Goal: Task Accomplishment & Management: Manage account settings

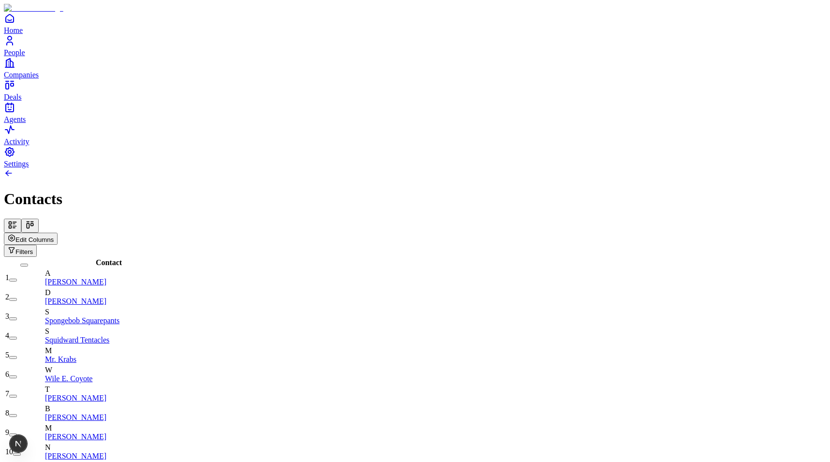
click at [58, 233] on button "Edit Columns" at bounding box center [31, 239] width 54 height 12
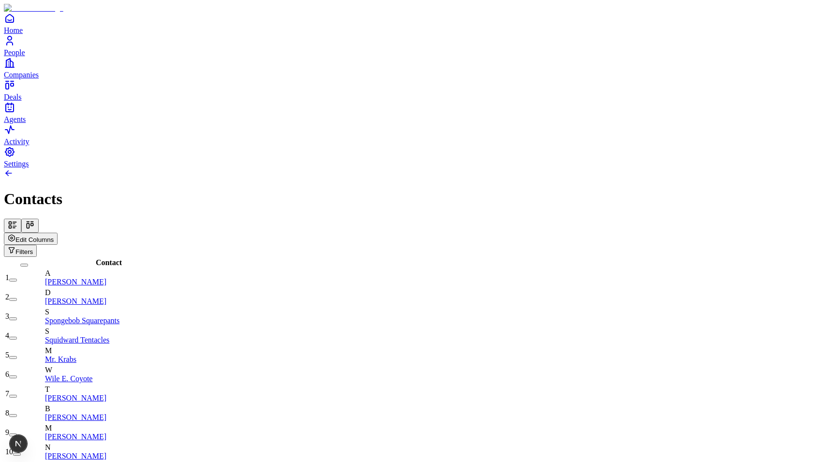
click at [54, 236] on span "Edit Columns" at bounding box center [34, 239] width 38 height 7
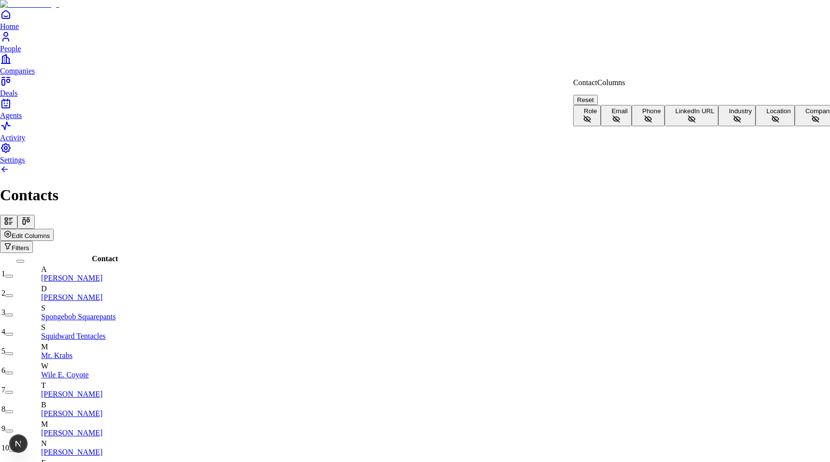
click at [601, 108] on button "Role" at bounding box center [588, 115] width 28 height 21
click at [601, 107] on button "Role" at bounding box center [588, 115] width 28 height 21
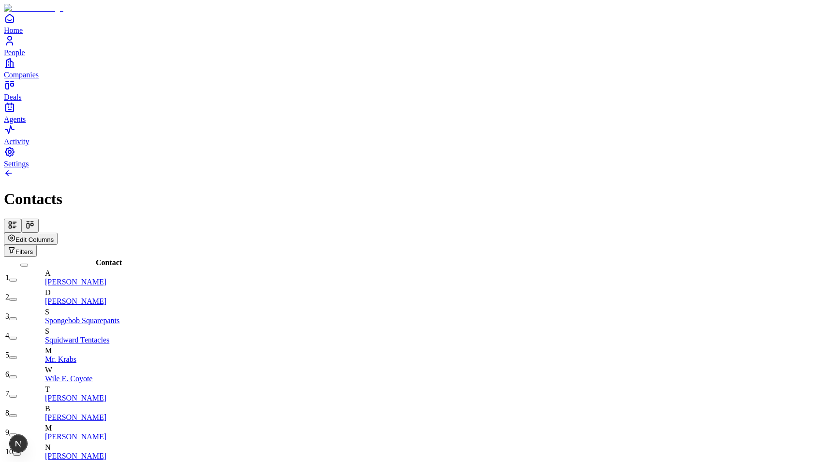
click at [15, 235] on icon "button" at bounding box center [12, 238] width 6 height 6
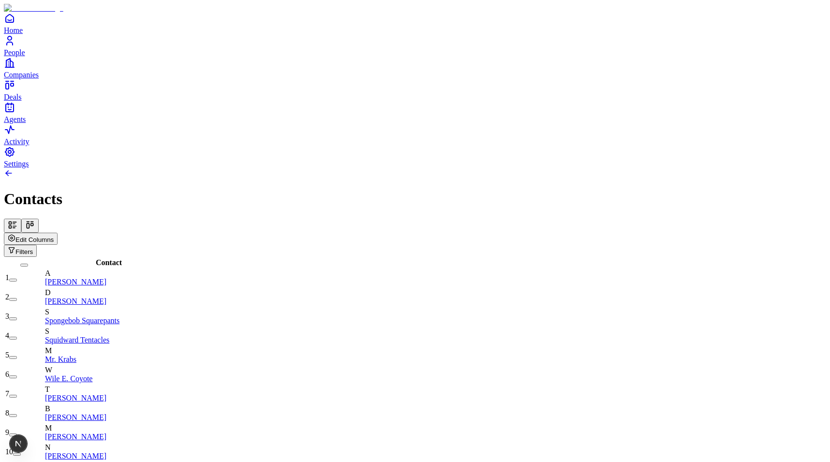
click at [54, 236] on span "Edit Columns" at bounding box center [34, 239] width 38 height 7
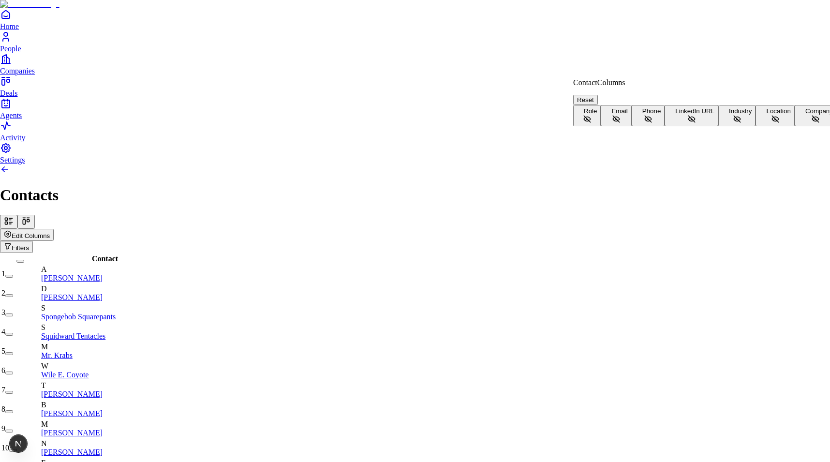
click at [601, 111] on button "Role" at bounding box center [588, 115] width 28 height 21
click at [632, 126] on button "Email" at bounding box center [616, 115] width 30 height 21
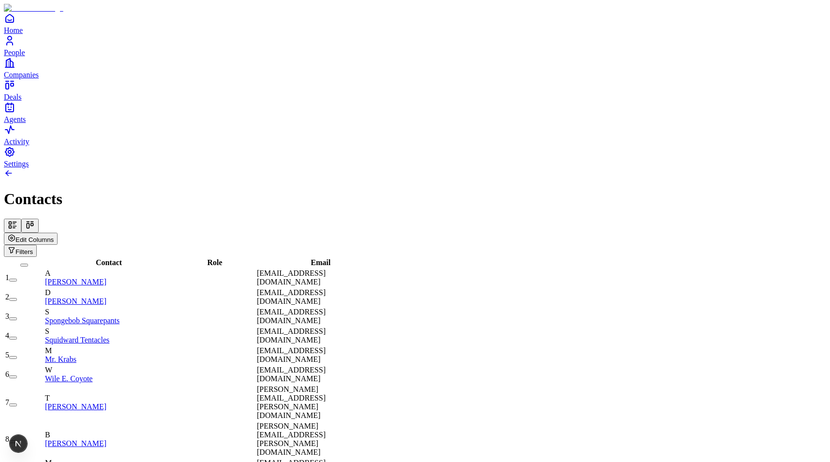
click at [54, 236] on span "Edit Columns" at bounding box center [34, 239] width 38 height 7
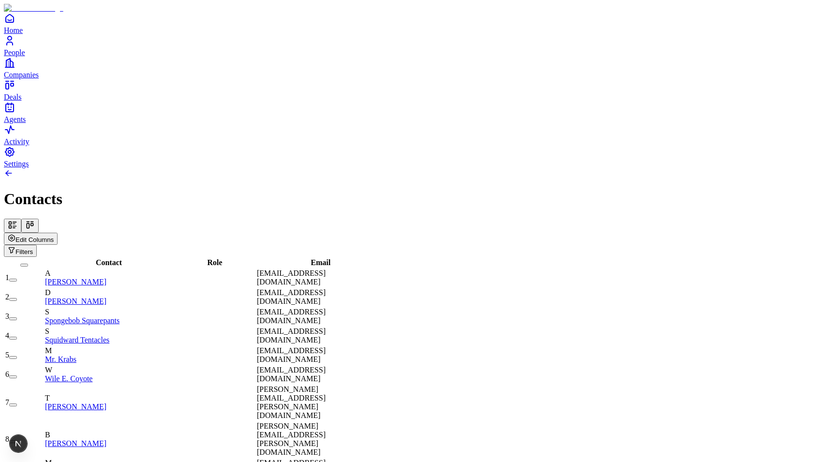
click at [314, 258] on span "Email" at bounding box center [321, 262] width 20 height 8
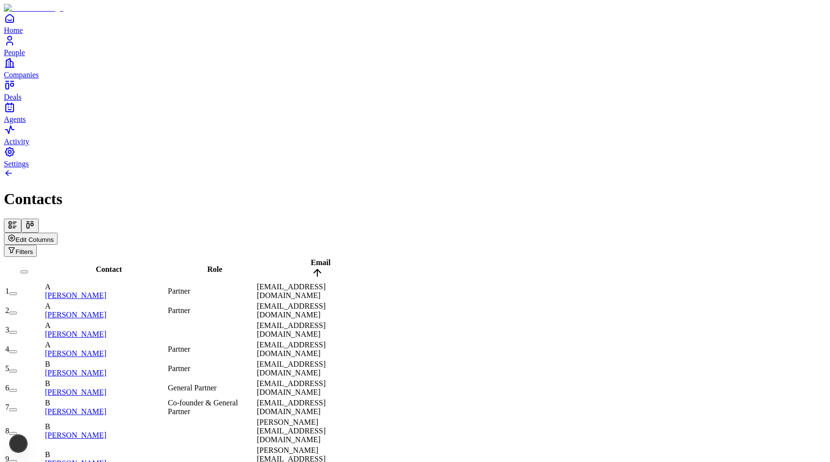
click at [314, 258] on span "Email" at bounding box center [321, 262] width 20 height 8
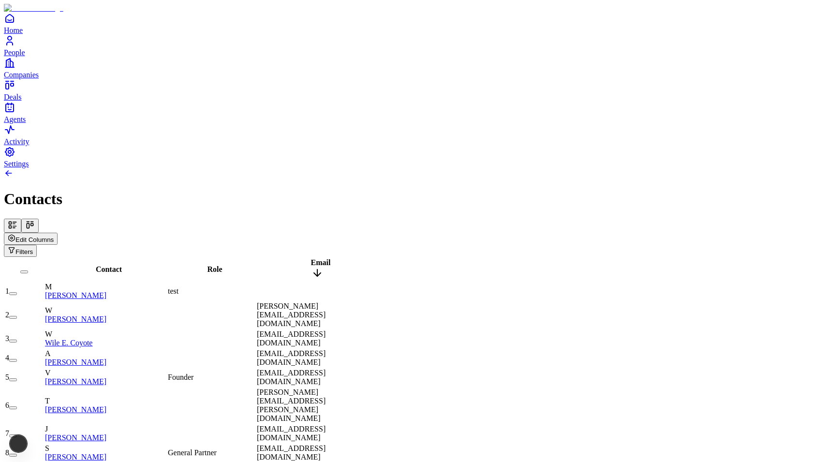
click at [314, 258] on span "Email" at bounding box center [321, 262] width 20 height 8
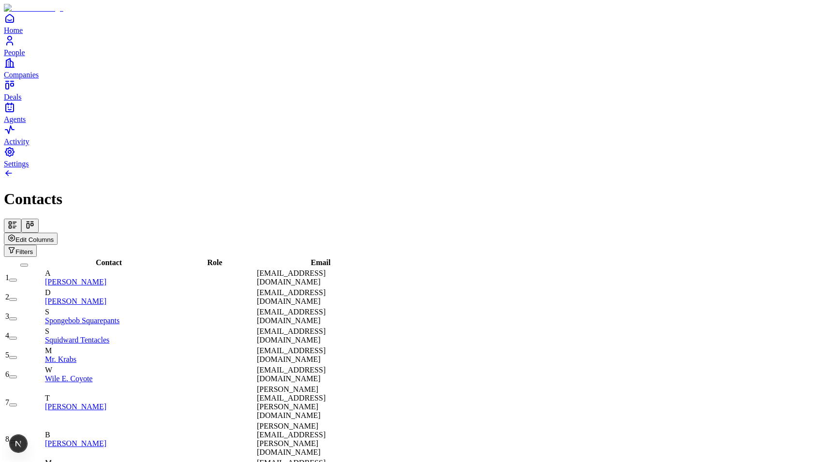
click at [58, 233] on button "Edit Columns" at bounding box center [31, 239] width 54 height 12
click at [549, 219] on div "View Settings Filters" at bounding box center [415, 238] width 823 height 38
click at [719, 233] on div "View Settings Filters" at bounding box center [415, 245] width 823 height 24
click at [59, 233] on button "View Settings" at bounding box center [31, 239] width 55 height 12
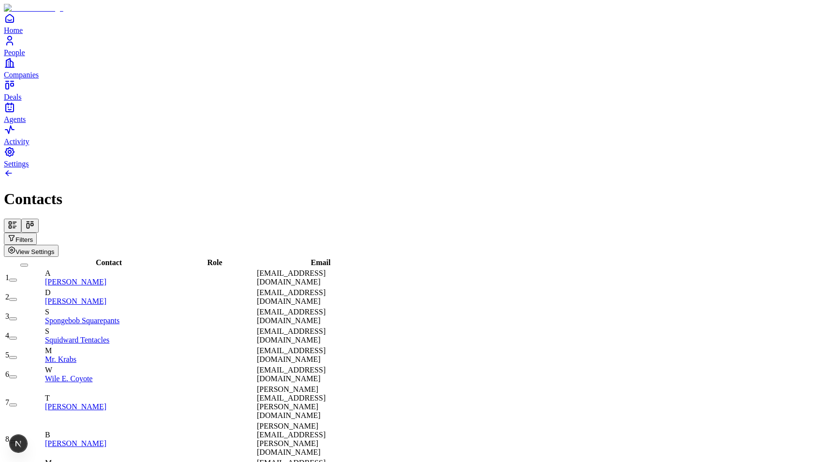
click at [55, 248] on span "View Settings" at bounding box center [34, 251] width 39 height 7
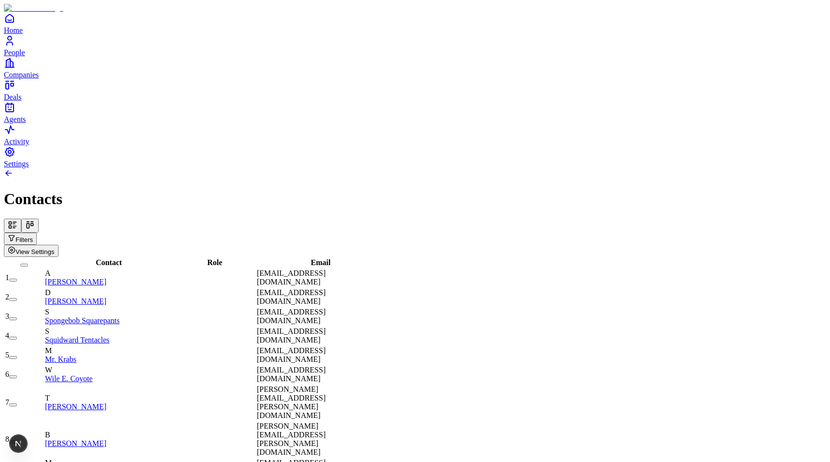
click at [15, 234] on icon "Open natural language filter" at bounding box center [12, 238] width 8 height 8
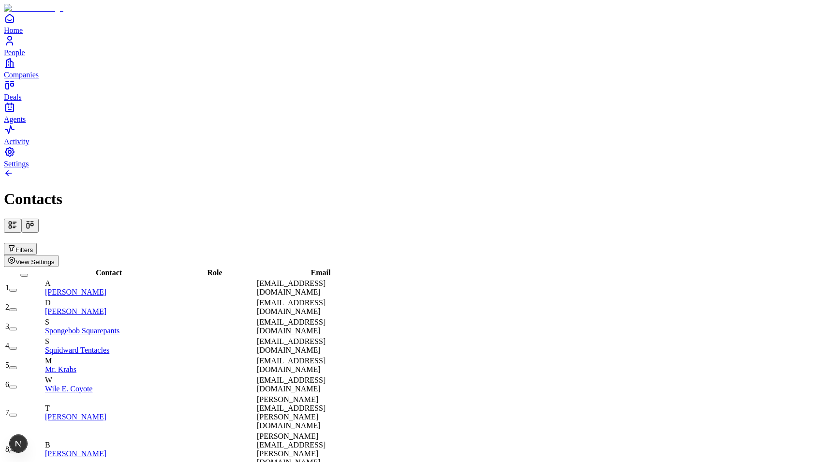
click at [655, 190] on h1 "Contacts" at bounding box center [415, 199] width 823 height 18
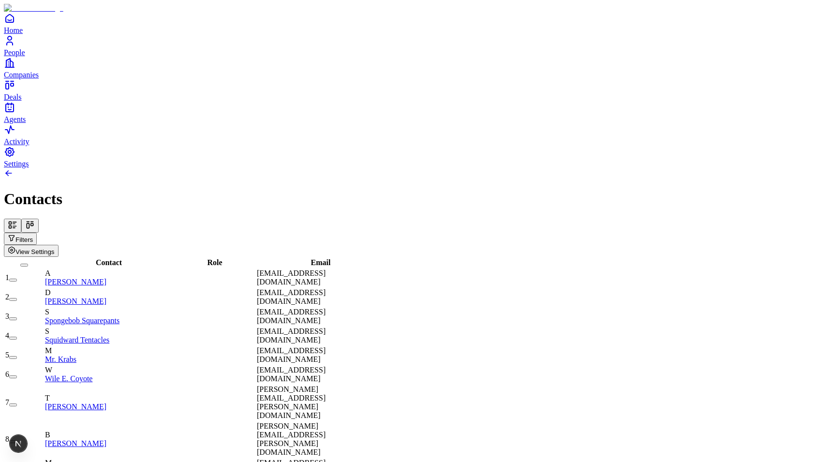
click at [723, 233] on div "Filters" at bounding box center [415, 239] width 823 height 12
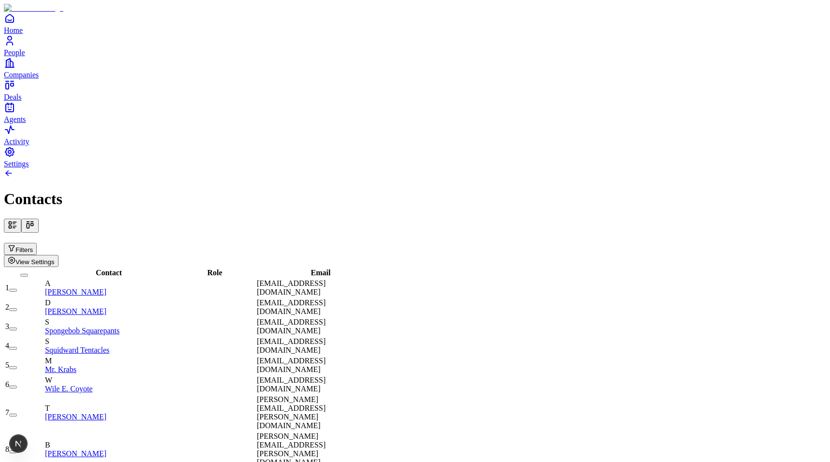
click at [714, 190] on h1 "Contacts" at bounding box center [415, 199] width 823 height 18
click at [55, 258] on span "View Settings" at bounding box center [34, 261] width 39 height 7
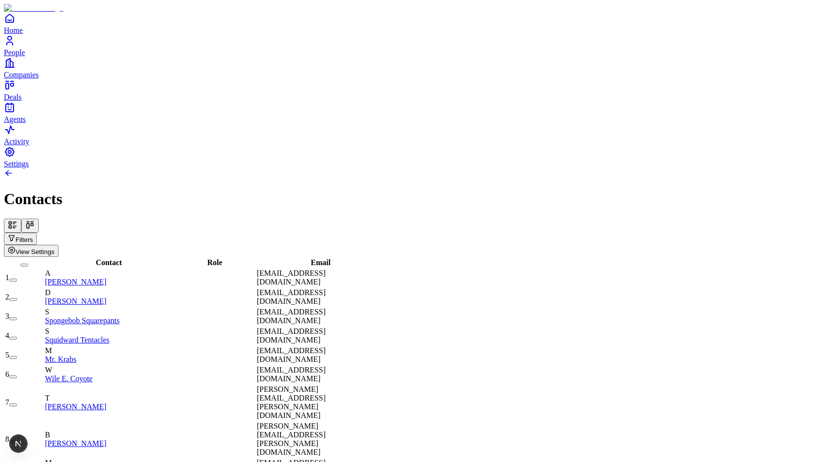
click at [55, 248] on span "View Settings" at bounding box center [34, 251] width 39 height 7
click at [579, 190] on div "Contacts Filters View Settings" at bounding box center [415, 223] width 823 height 66
click at [55, 248] on span "View Settings" at bounding box center [34, 251] width 39 height 7
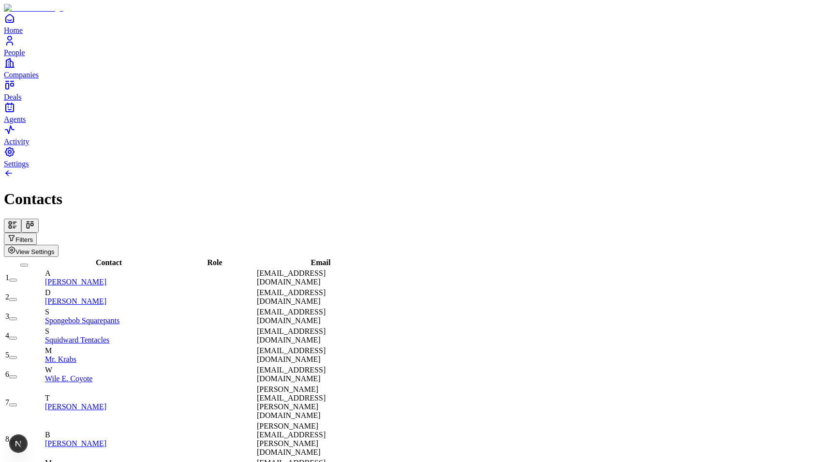
click at [55, 248] on span "View Settings" at bounding box center [34, 251] width 39 height 7
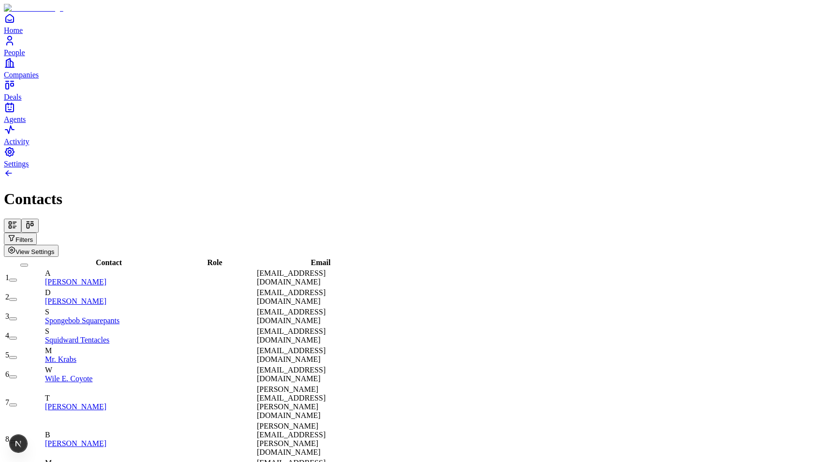
click at [55, 248] on span "View Settings" at bounding box center [34, 251] width 39 height 7
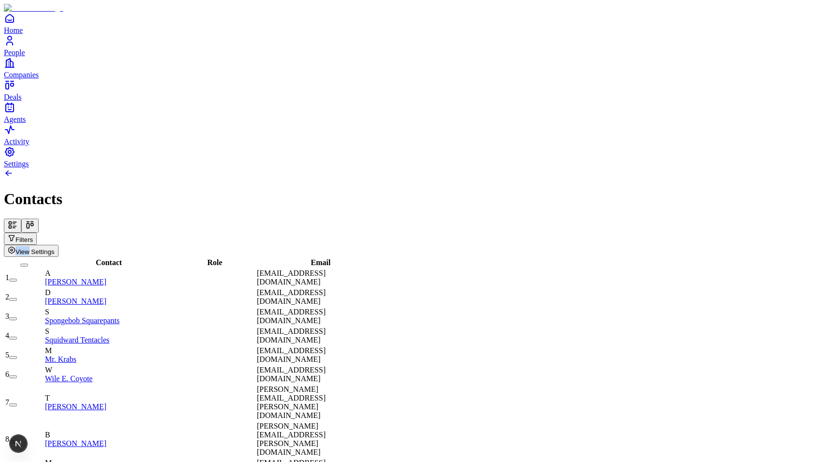
click at [55, 248] on span "View Settings" at bounding box center [34, 251] width 39 height 7
click at [766, 190] on h1 "Contacts" at bounding box center [415, 199] width 823 height 18
click at [55, 248] on span "View Settings" at bounding box center [34, 251] width 39 height 7
click at [761, 168] on div at bounding box center [415, 174] width 823 height 12
click at [55, 248] on span "View Settings" at bounding box center [34, 251] width 39 height 7
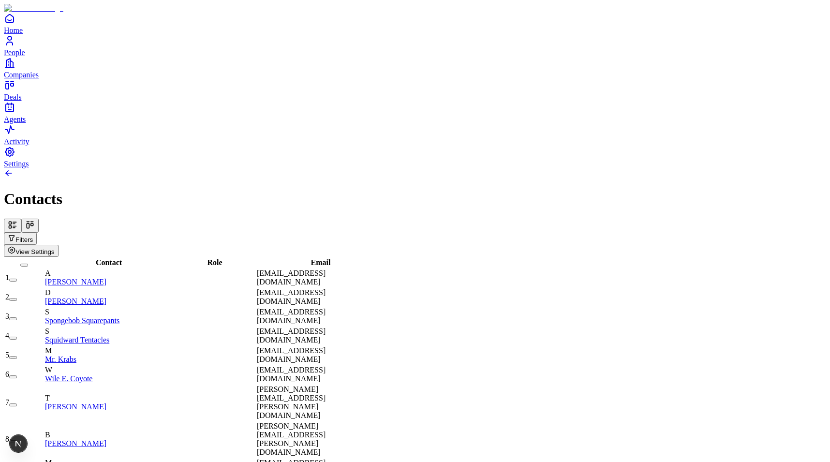
click at [59, 245] on button "View Settings" at bounding box center [31, 251] width 55 height 12
click at [55, 248] on span "View Settings" at bounding box center [34, 251] width 39 height 7
click at [766, 190] on h1 "Contacts" at bounding box center [415, 199] width 823 height 18
click at [59, 245] on button "View Settings" at bounding box center [31, 251] width 55 height 12
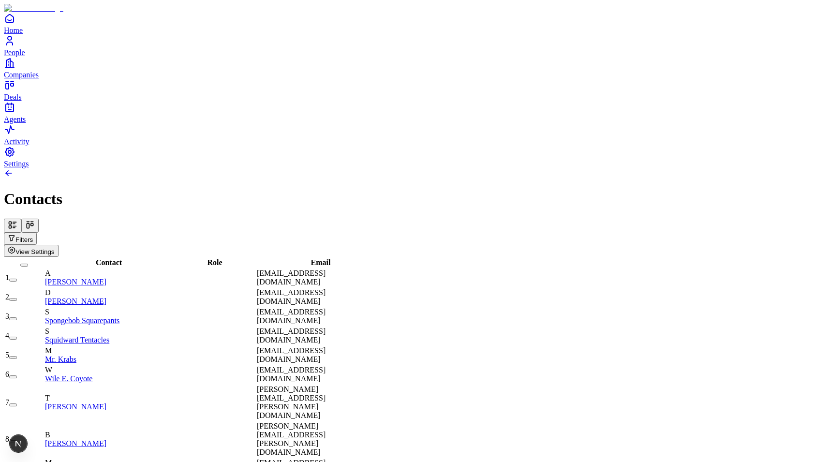
click at [55, 248] on span "View Settings" at bounding box center [34, 251] width 39 height 7
click at [772, 168] on div at bounding box center [415, 174] width 823 height 12
click at [55, 248] on span "View Settings" at bounding box center [34, 251] width 39 height 7
click at [14, 171] on link at bounding box center [9, 175] width 10 height 8
click at [59, 245] on button "View Settings" at bounding box center [31, 251] width 55 height 12
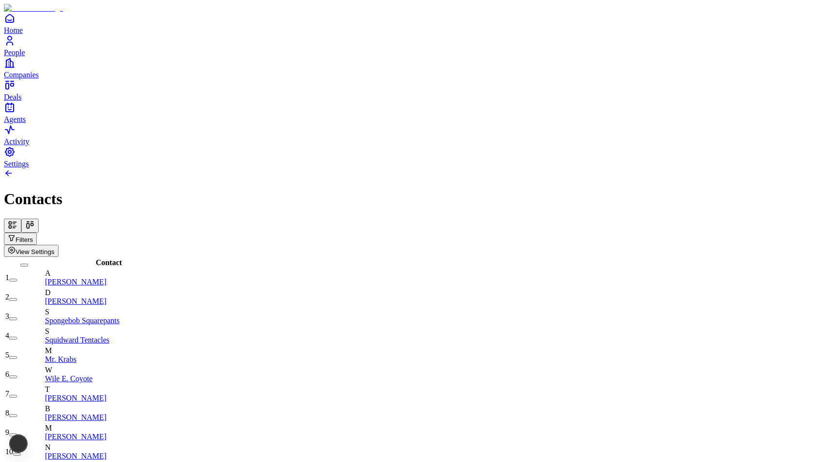
click at [55, 248] on span "View Settings" at bounding box center [34, 251] width 39 height 7
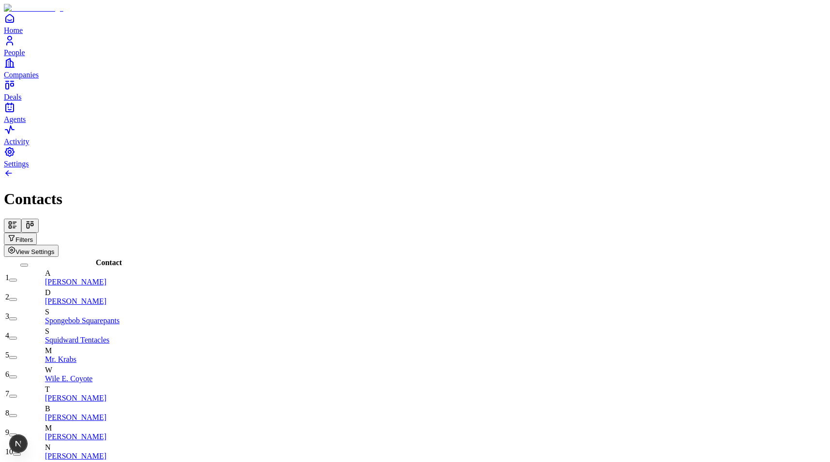
click at [55, 248] on span "View Settings" at bounding box center [34, 251] width 39 height 7
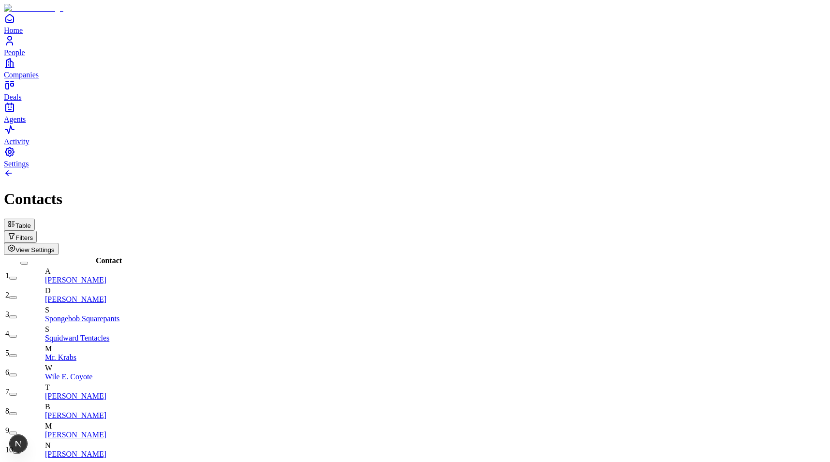
click at [35, 219] on button "Table" at bounding box center [19, 225] width 31 height 12
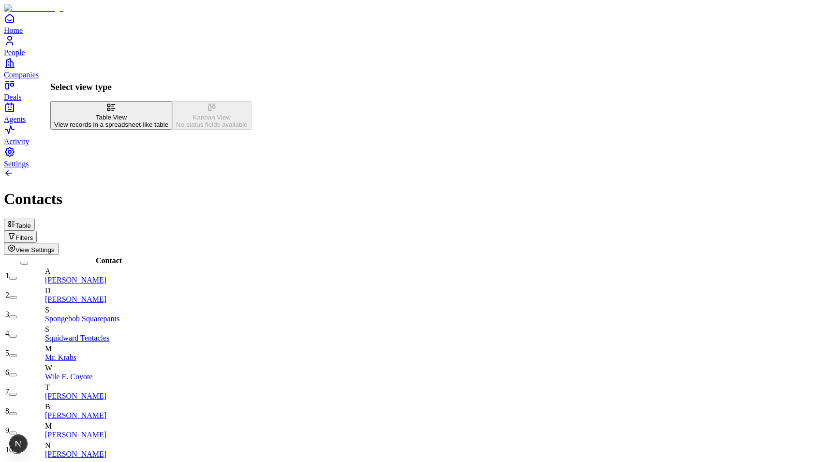
click at [177, 190] on h1 "Contacts" at bounding box center [415, 199] width 823 height 18
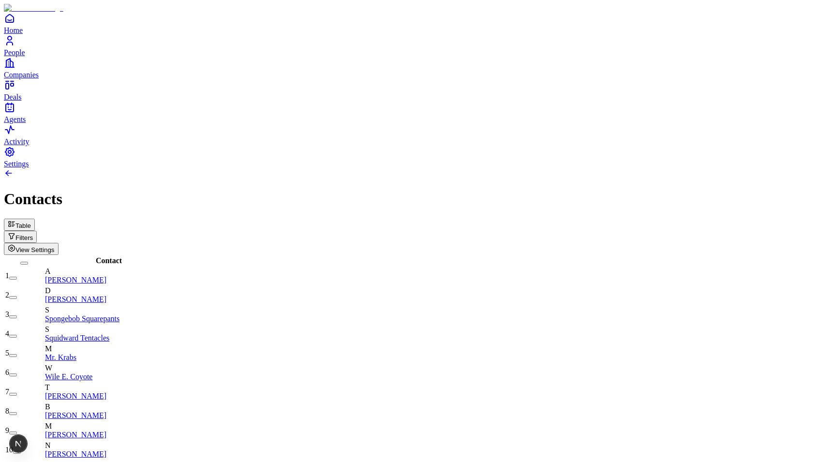
click at [37, 231] on button "Filters" at bounding box center [20, 237] width 33 height 12
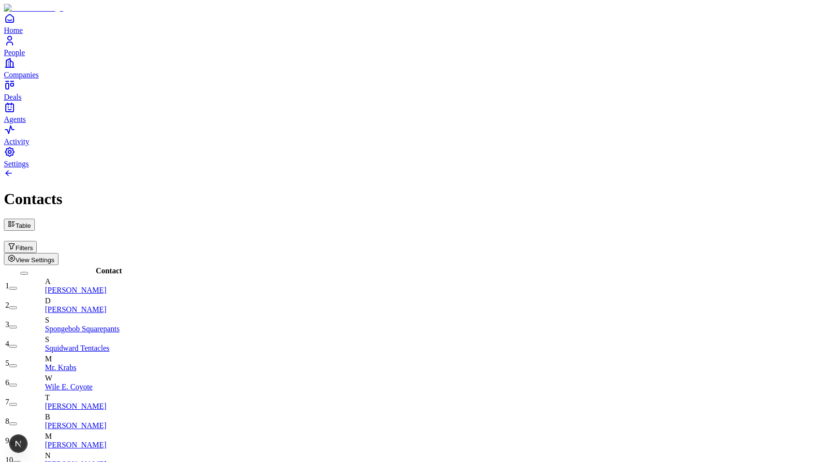
click at [652, 190] on h1 "Contacts" at bounding box center [415, 199] width 823 height 18
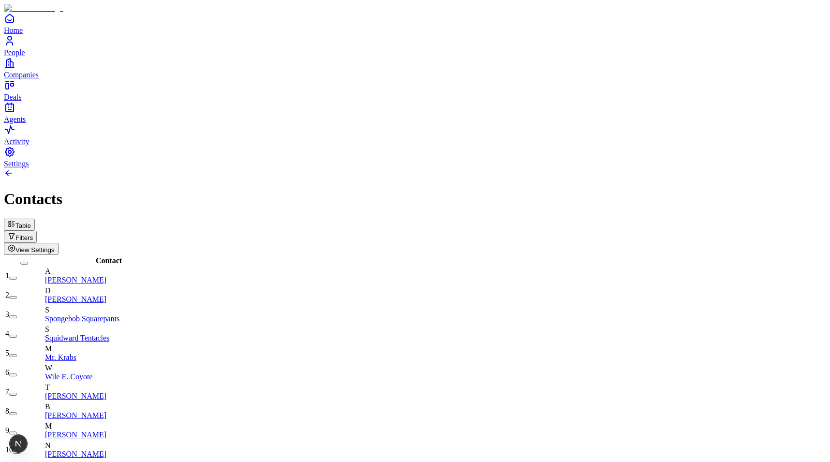
click at [35, 219] on button "Table" at bounding box center [19, 225] width 31 height 12
click at [55, 246] on span "View Settings" at bounding box center [34, 249] width 39 height 7
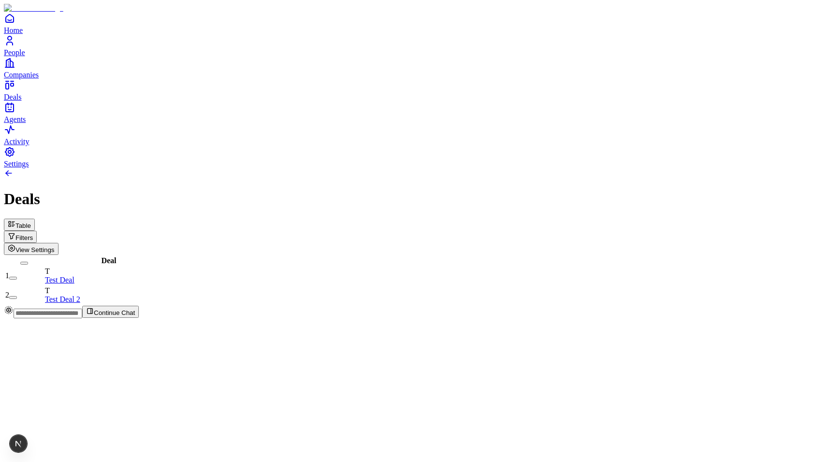
click at [37, 231] on button "Filters" at bounding box center [20, 237] width 33 height 12
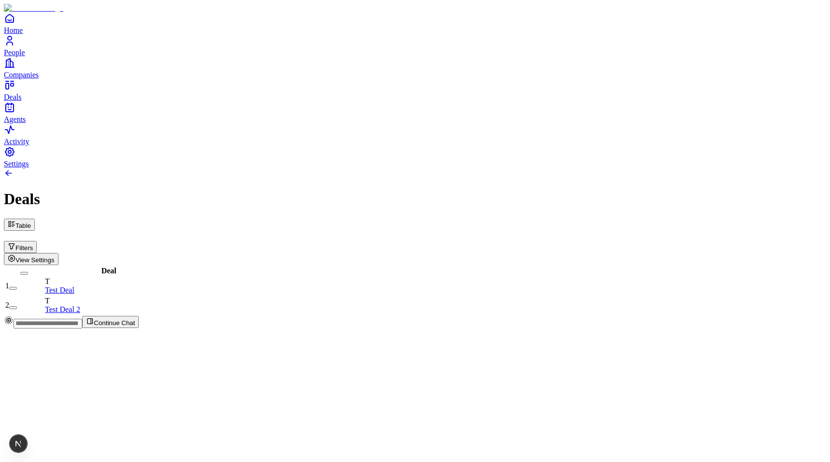
click at [55, 257] on span "View Settings" at bounding box center [34, 260] width 39 height 7
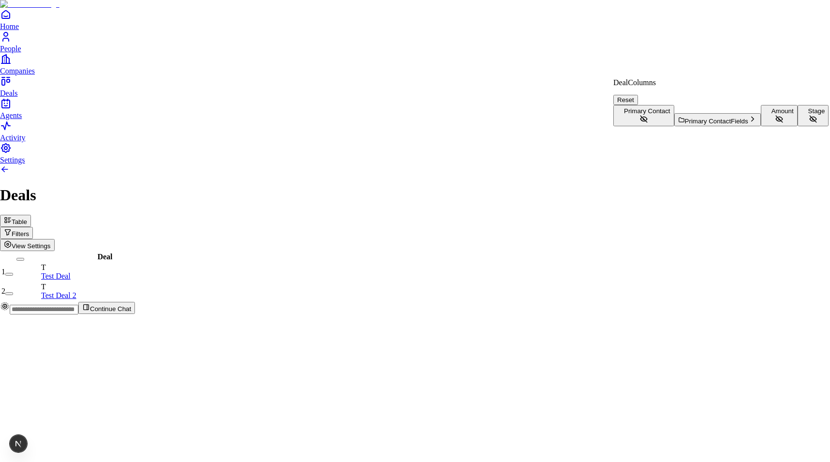
click at [798, 126] on button "Stage" at bounding box center [813, 115] width 31 height 21
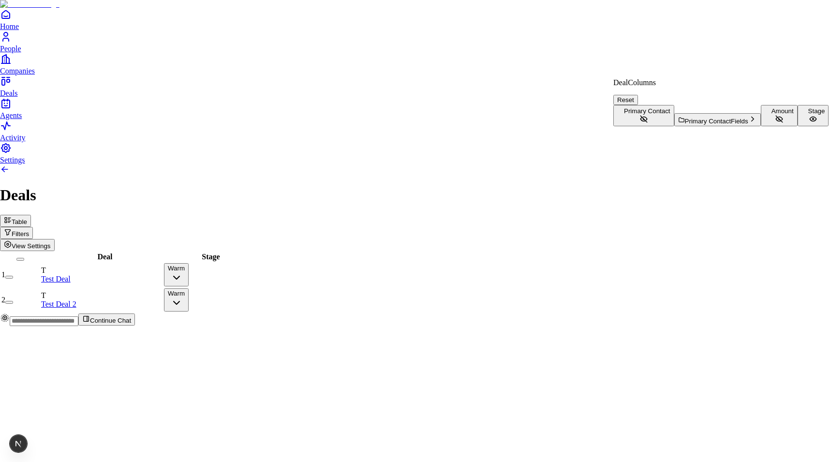
click at [240, 61] on html "Home People Companies Deals Agents Activity Settings Deals Table Filters View S…" at bounding box center [415, 167] width 830 height 334
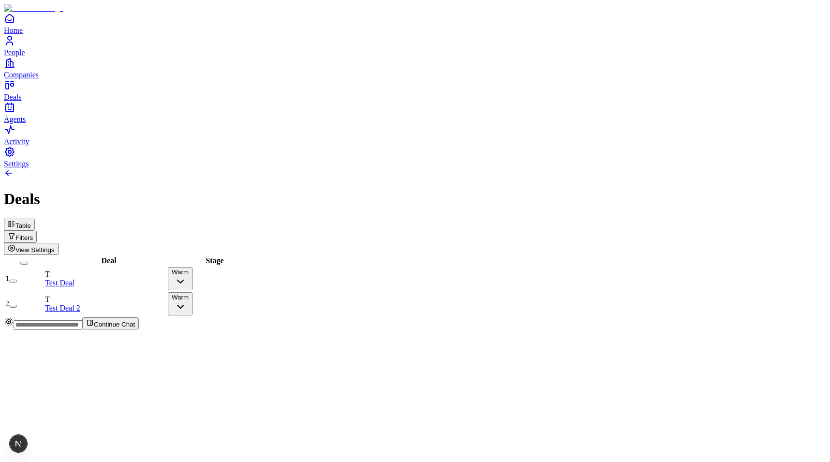
click at [35, 219] on button "Table" at bounding box center [19, 225] width 31 height 12
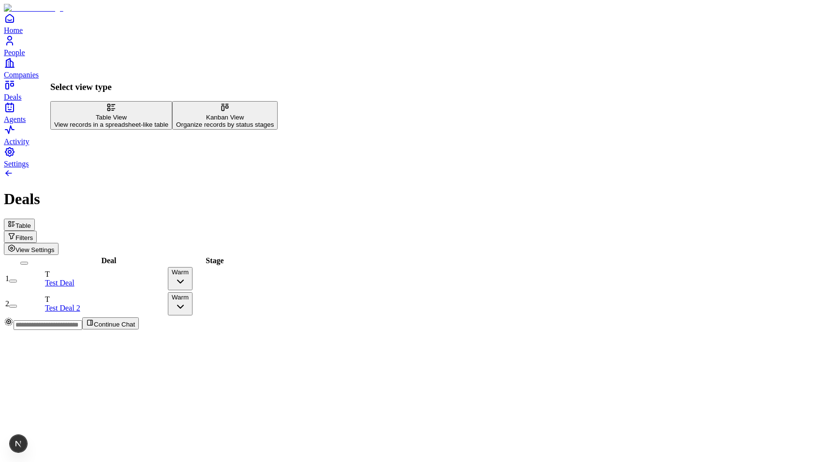
click at [176, 121] on div "Kanban View" at bounding box center [225, 117] width 98 height 7
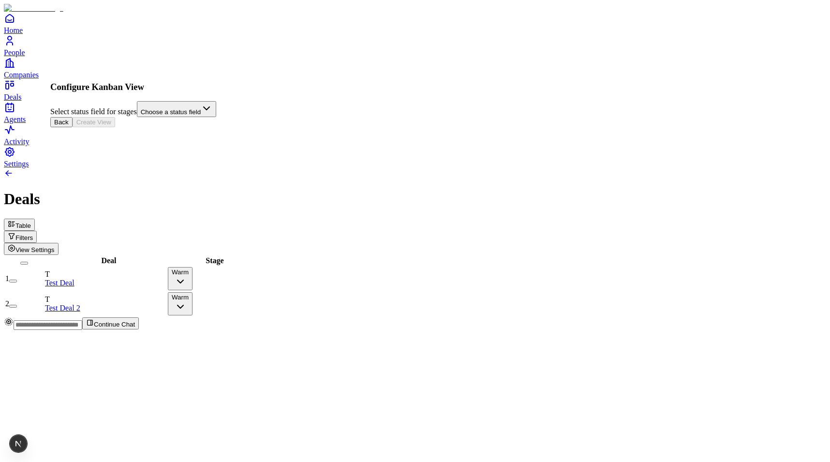
click at [113, 118] on html "Home People Companies Deals Agents Activity Settings Deals Table Filters View S…" at bounding box center [415, 169] width 830 height 338
click at [115, 127] on button "Create View" at bounding box center [94, 122] width 43 height 10
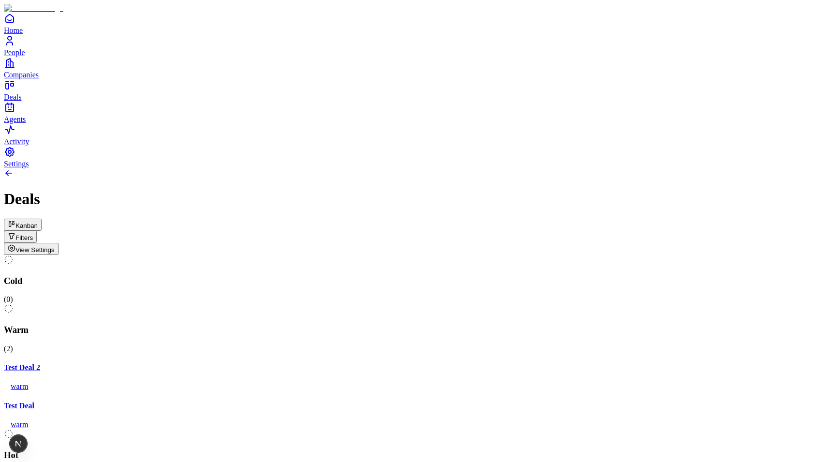
click at [178, 168] on div at bounding box center [415, 174] width 823 height 12
click at [42, 219] on button "Kanban" at bounding box center [23, 225] width 38 height 12
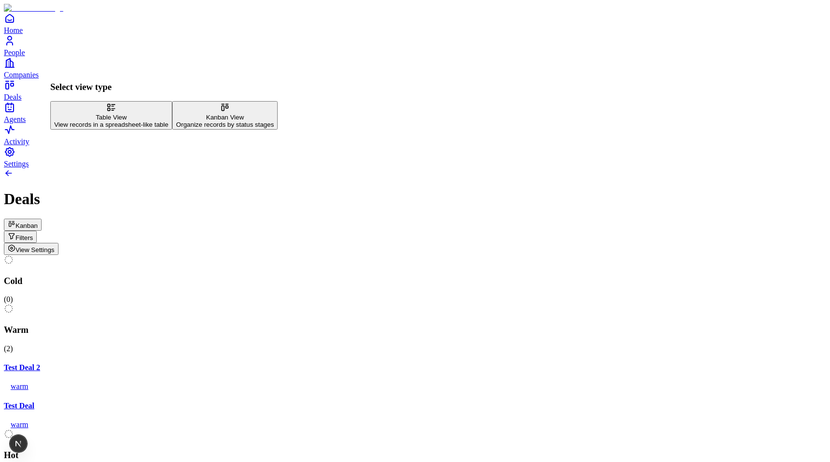
click at [88, 121] on div "View records in a spreadsheet-like table" at bounding box center [111, 124] width 114 height 7
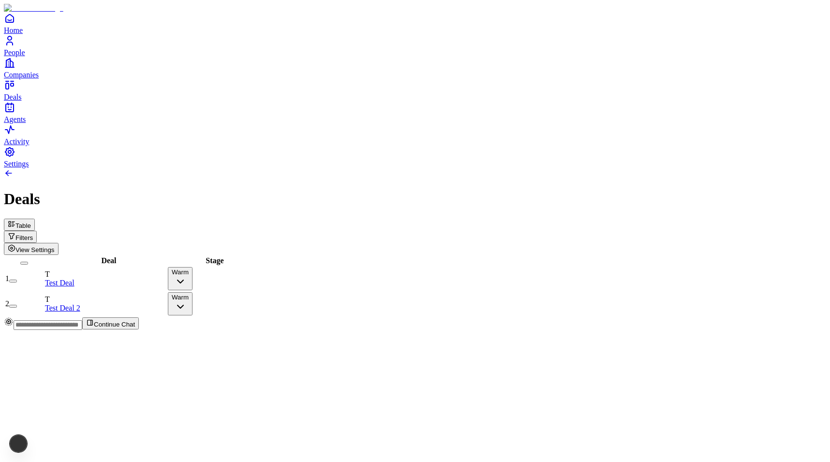
click at [35, 219] on button "Table" at bounding box center [19, 225] width 31 height 12
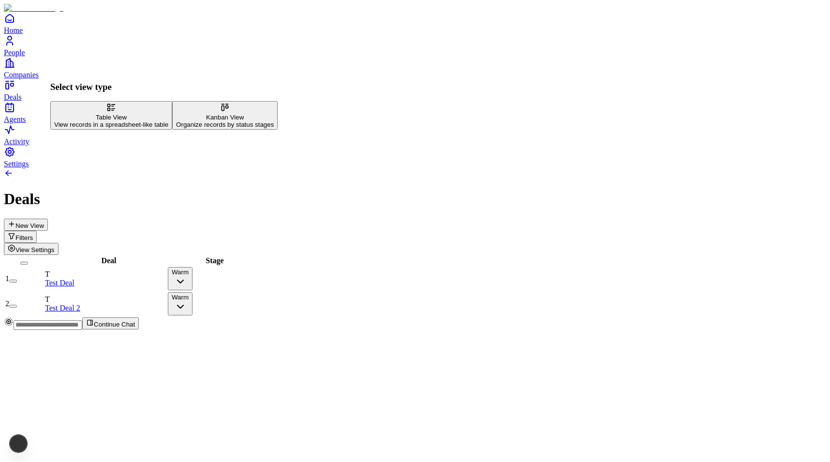
click at [198, 190] on h1 "Deals" at bounding box center [415, 199] width 823 height 18
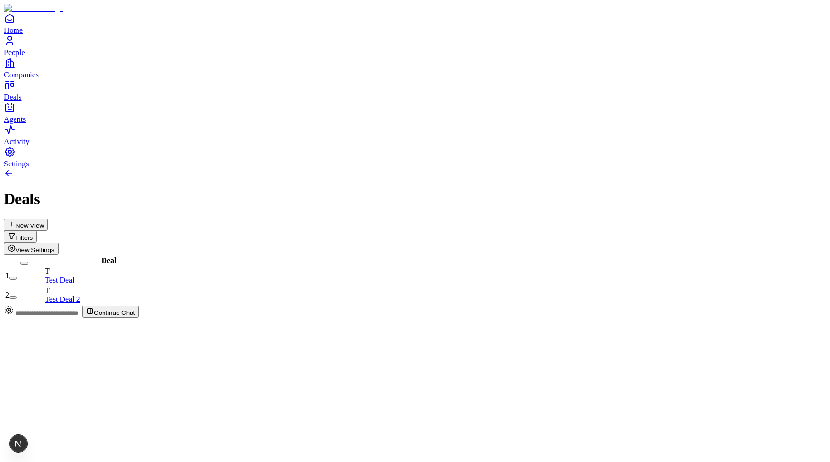
click at [48, 219] on button "New View" at bounding box center [26, 225] width 44 height 12
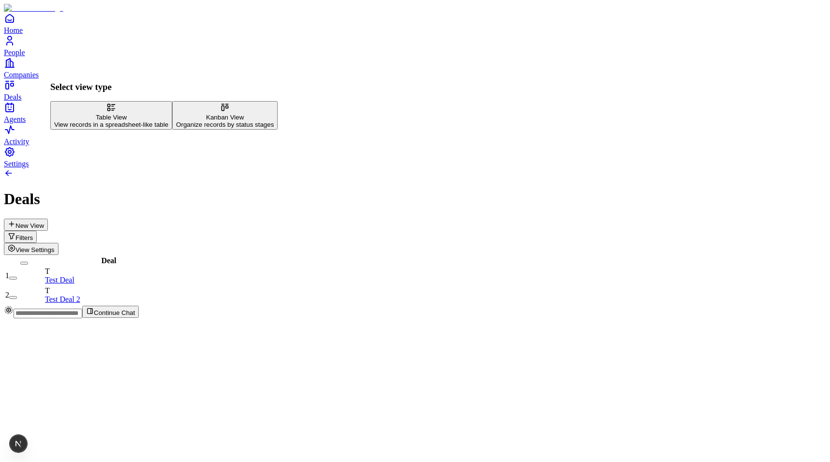
click at [216, 190] on div "Deals New View Filters View Settings" at bounding box center [415, 222] width 823 height 64
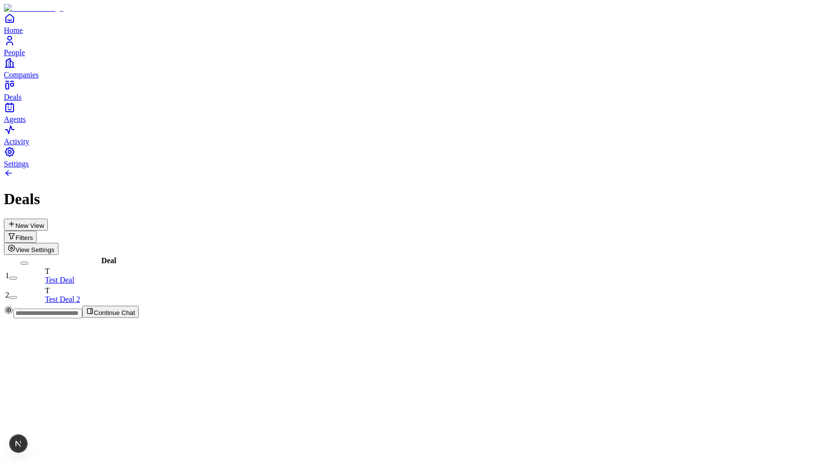
click at [48, 219] on button "New View" at bounding box center [26, 225] width 44 height 12
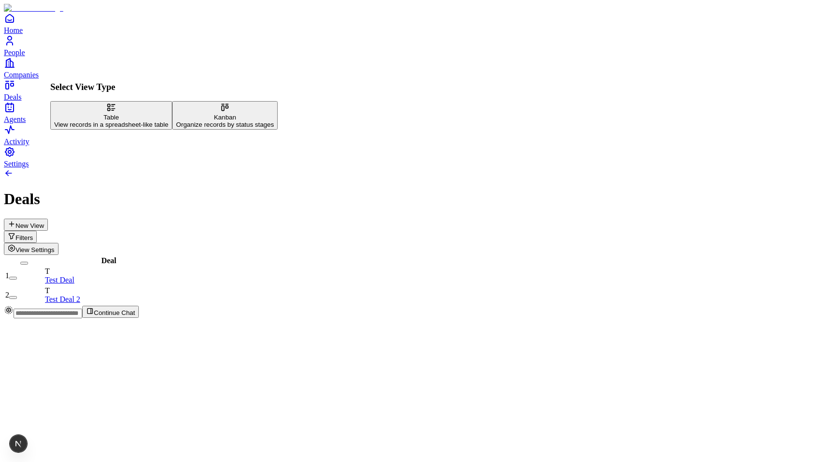
click at [176, 121] on div "Kanban" at bounding box center [225, 117] width 98 height 7
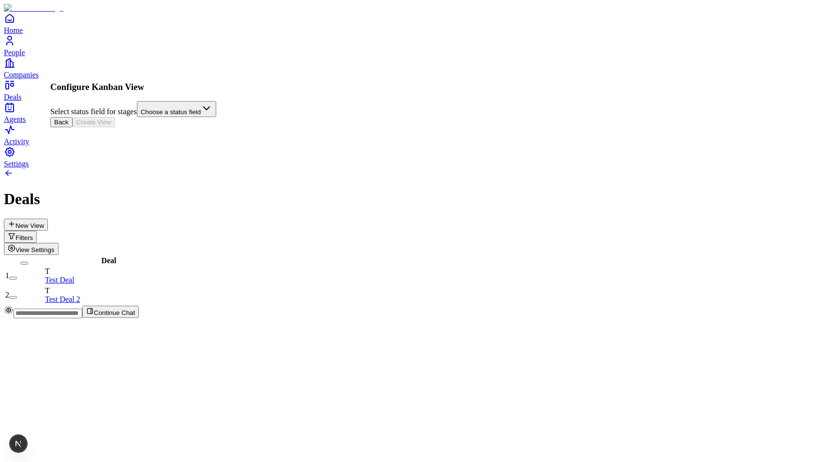
click at [73, 127] on button "Back" at bounding box center [61, 122] width 22 height 10
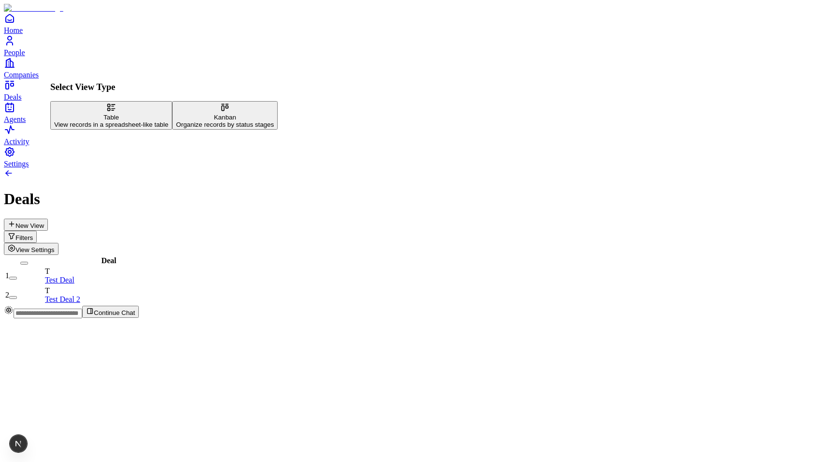
click at [176, 128] on div "Organize records by status stages" at bounding box center [225, 124] width 98 height 7
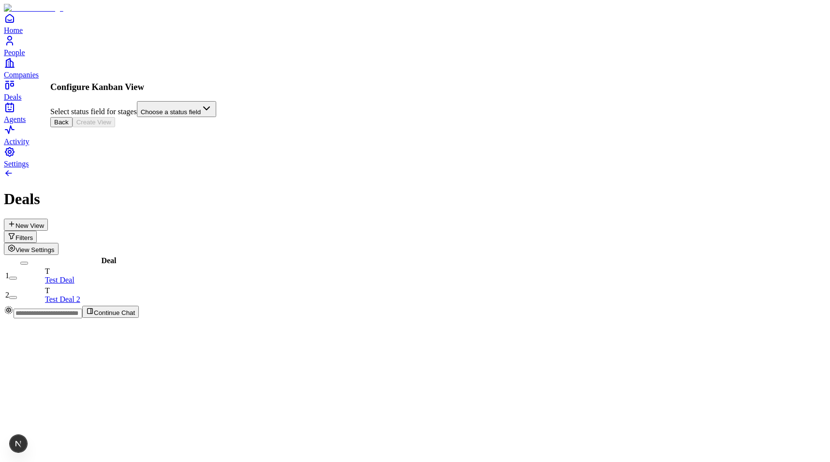
click at [73, 127] on button "Back" at bounding box center [61, 122] width 22 height 10
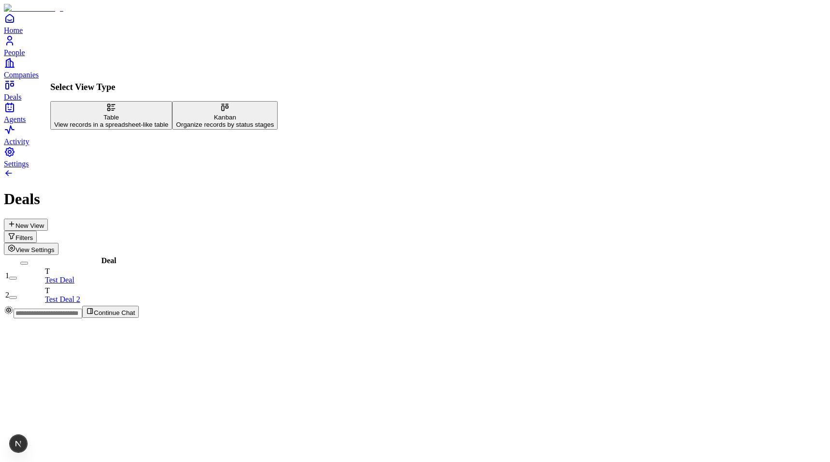
click at [176, 128] on div "Organize records by status stages" at bounding box center [225, 124] width 98 height 7
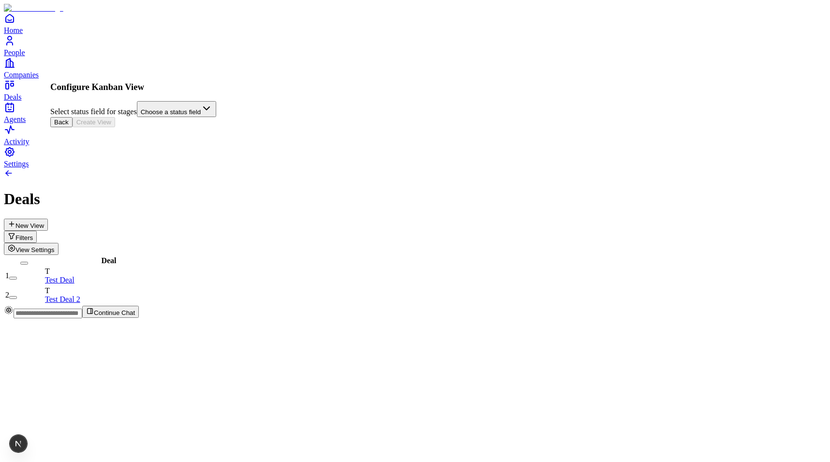
click at [73, 127] on button "Back" at bounding box center [61, 122] width 22 height 10
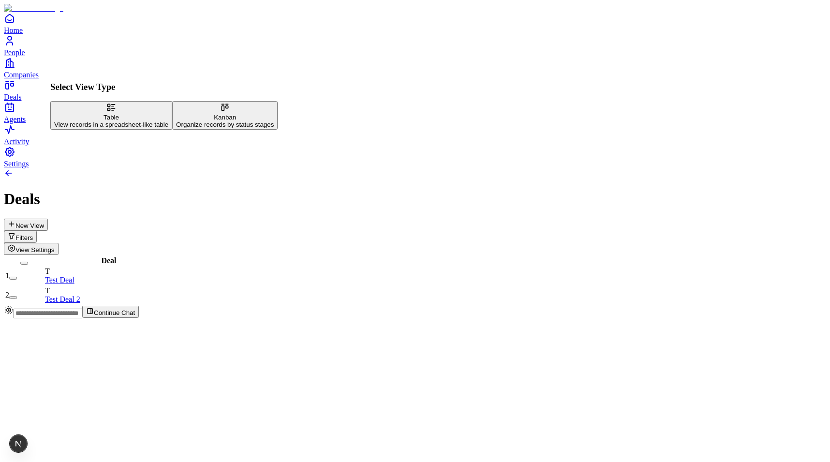
click at [161, 255] on div "Deal 1 T Test Deal 2 T Test Deal 2" at bounding box center [415, 280] width 823 height 50
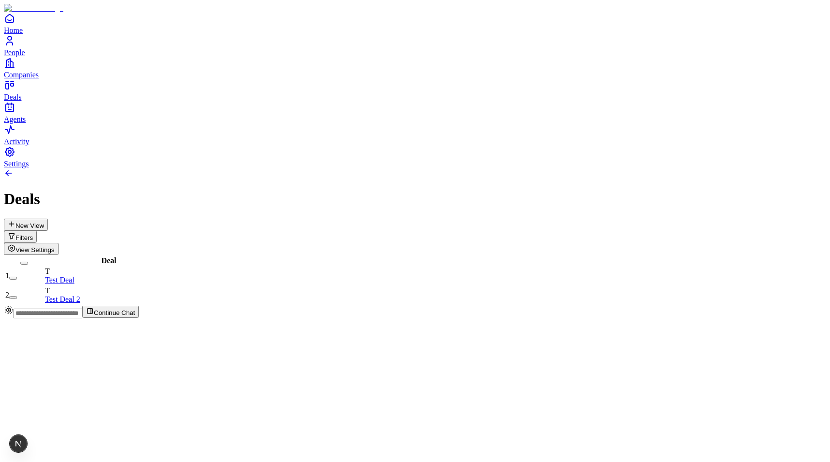
click at [48, 219] on button "New View" at bounding box center [26, 225] width 44 height 12
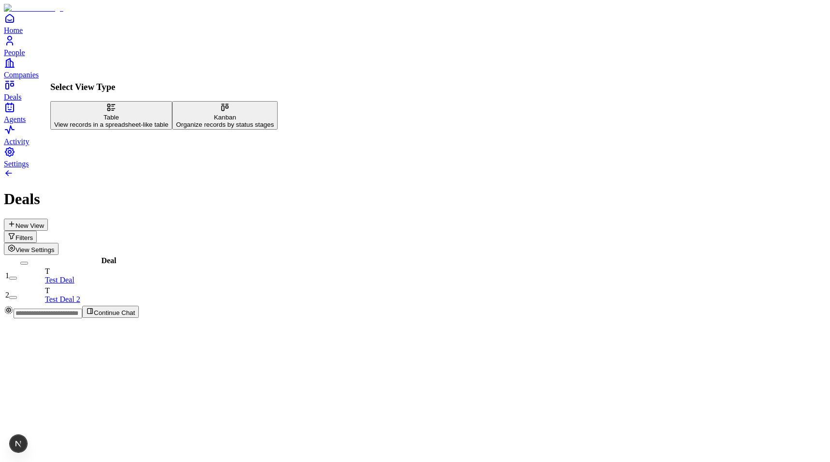
click at [588, 255] on div "Deal 1 T Test Deal 2 T Test Deal 2" at bounding box center [415, 280] width 823 height 50
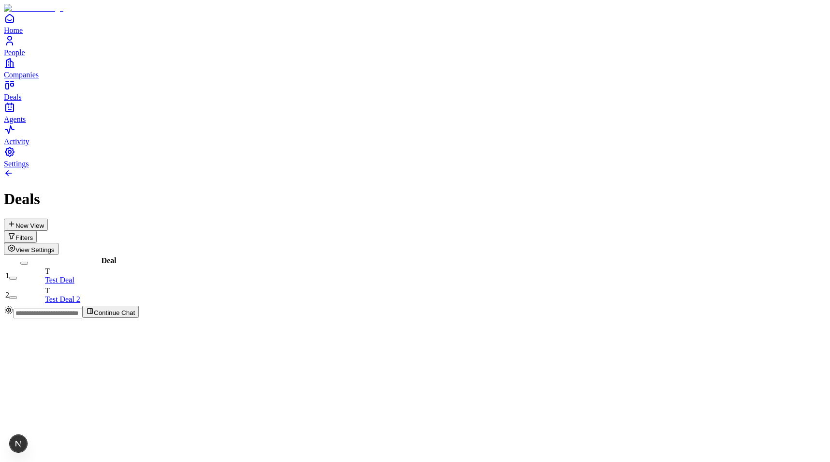
click at [48, 219] on button "New View" at bounding box center [26, 225] width 44 height 12
click at [660, 219] on div "New View Filters View Settings" at bounding box center [415, 237] width 823 height 36
click at [48, 219] on button "New View" at bounding box center [26, 225] width 44 height 12
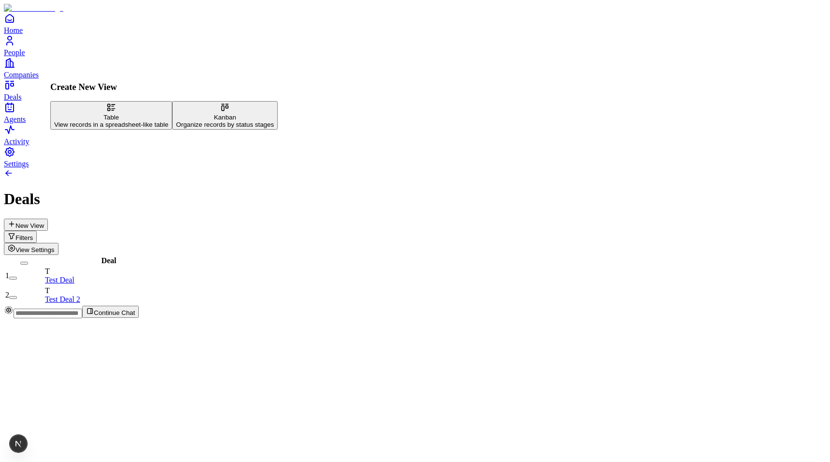
click at [190, 190] on h1 "Deals" at bounding box center [415, 199] width 823 height 18
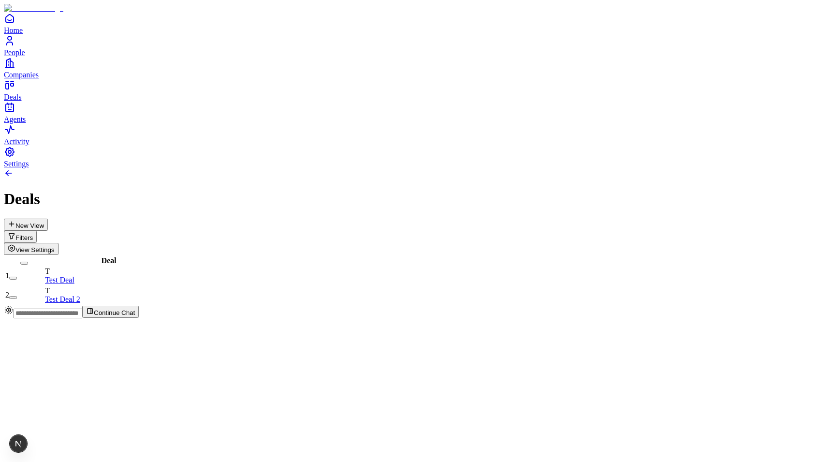
click at [48, 219] on button "New View" at bounding box center [26, 225] width 44 height 12
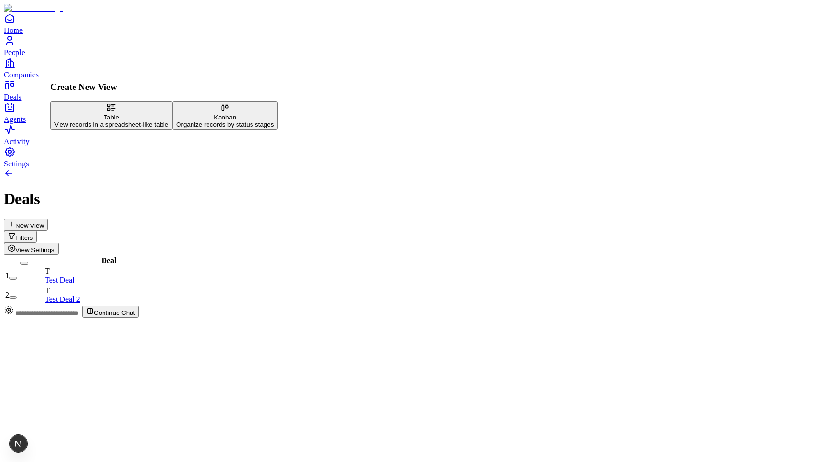
click at [176, 128] on div "Organize records by status stages" at bounding box center [225, 124] width 98 height 7
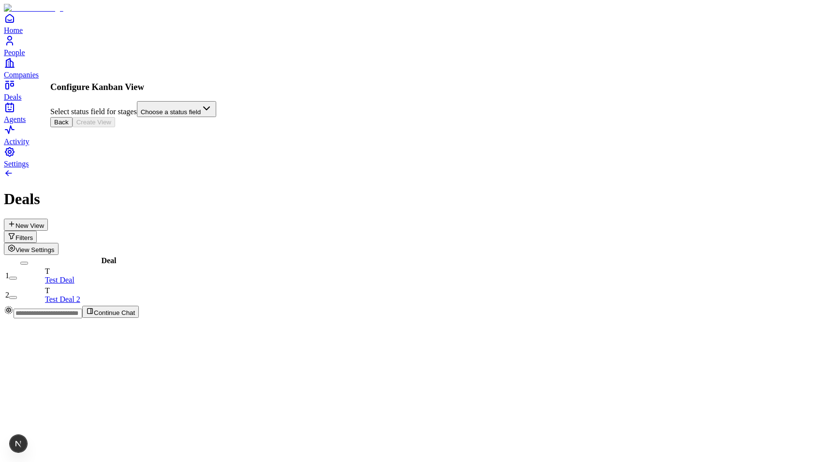
click at [73, 127] on button "Back" at bounding box center [61, 122] width 22 height 10
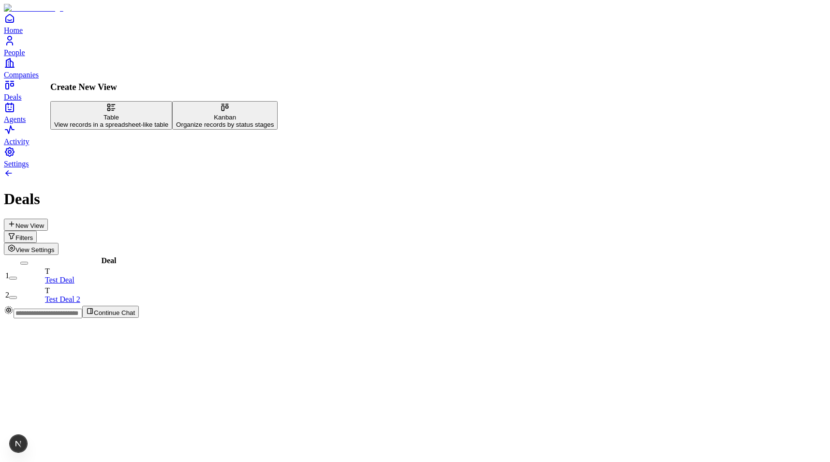
click at [176, 128] on div "Organize records by status stages" at bounding box center [225, 124] width 98 height 7
click at [154, 120] on html "Home People Companies Deals Agents Activity Settings Deals New View Filters Vie…" at bounding box center [415, 163] width 830 height 326
click at [153, 94] on html "Home People Companies Deals Agents Activity Settings Deals New View Filters Vie…" at bounding box center [415, 163] width 830 height 326
click at [73, 127] on button "Back" at bounding box center [61, 122] width 22 height 10
click at [176, 121] on div "Kanban" at bounding box center [225, 117] width 98 height 7
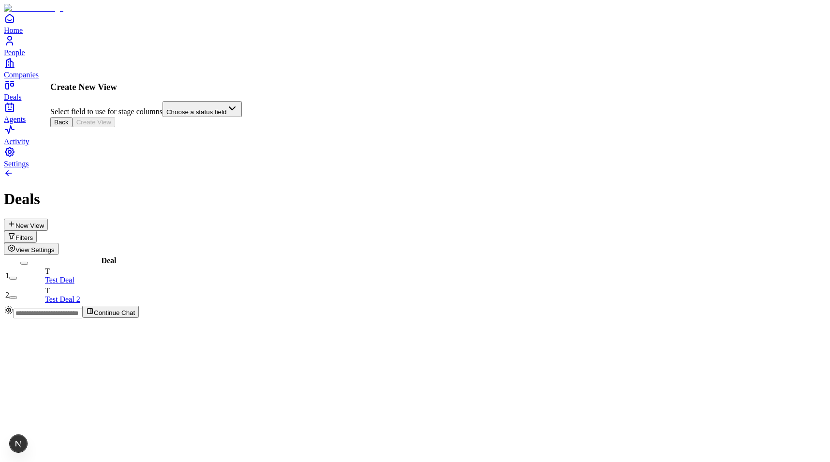
click at [73, 127] on button "Back" at bounding box center [61, 122] width 22 height 10
click at [176, 128] on div "Organize records by status stages" at bounding box center [225, 124] width 98 height 7
click at [73, 127] on button "Back" at bounding box center [61, 122] width 22 height 10
click at [176, 128] on div "Organize records by status stages" at bounding box center [225, 124] width 98 height 7
click at [73, 127] on button "Back" at bounding box center [61, 122] width 22 height 10
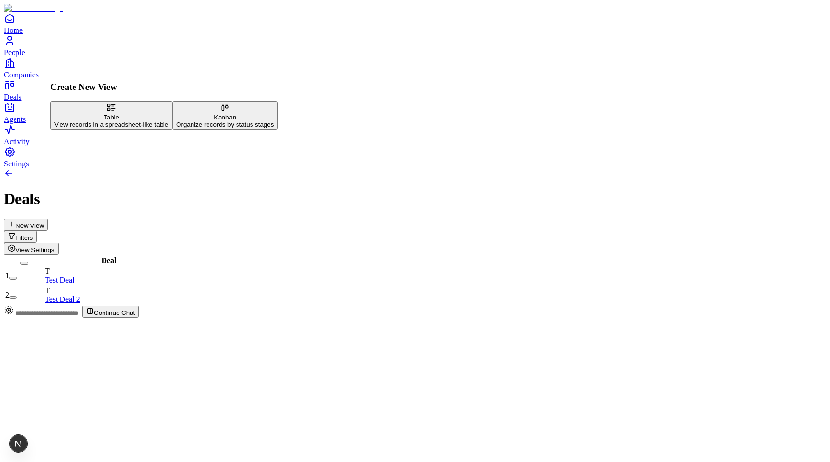
click at [176, 128] on div "Organize records by status stages" at bounding box center [225, 124] width 98 height 7
click at [122, 121] on html "Home People Companies Deals Agents Activity Settings Deals New View Filters Vie…" at bounding box center [415, 163] width 830 height 326
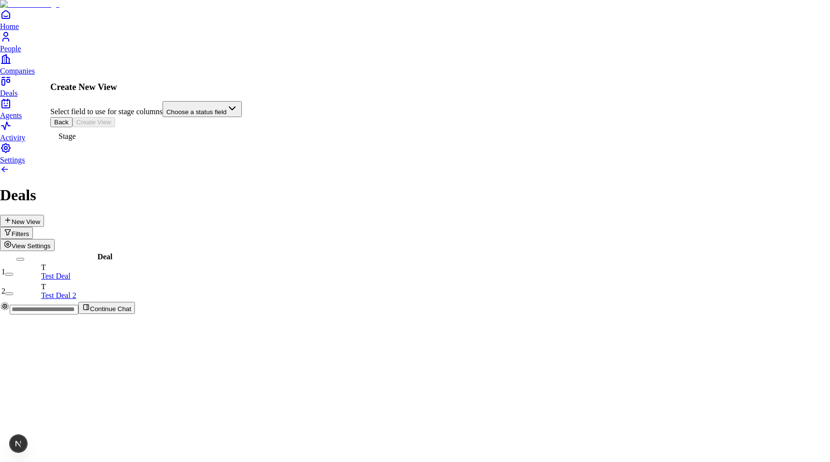
click at [135, 111] on html "Home People Companies Deals Agents Activity Settings Deals New View Filters Vie…" at bounding box center [415, 161] width 830 height 322
click at [159, 118] on html "Home People Companies Deals Agents Activity Settings Deals New View Filters Vie…" at bounding box center [415, 161] width 830 height 322
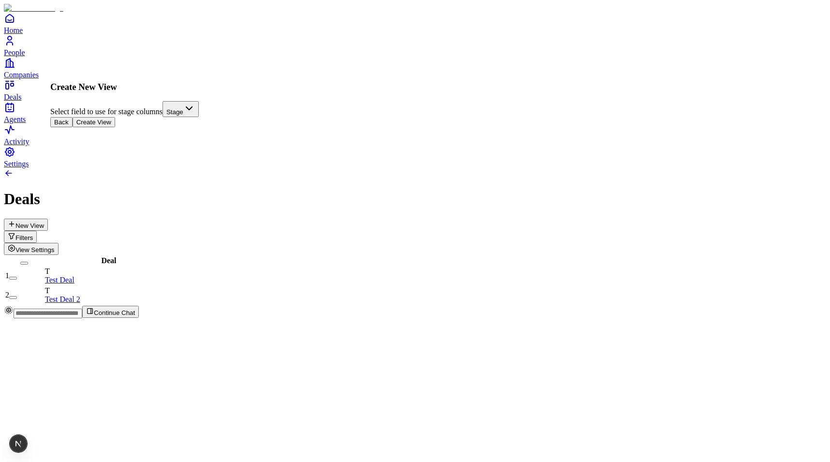
click at [73, 127] on button "Back" at bounding box center [61, 122] width 22 height 10
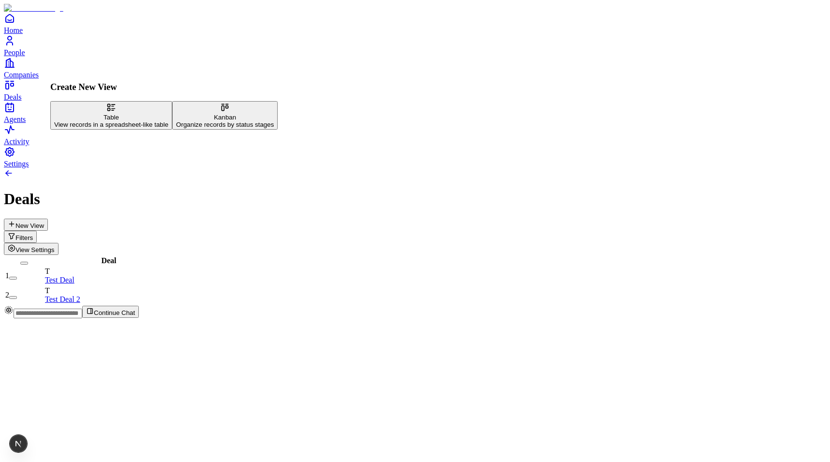
click at [176, 121] on div "Kanban" at bounding box center [225, 117] width 98 height 7
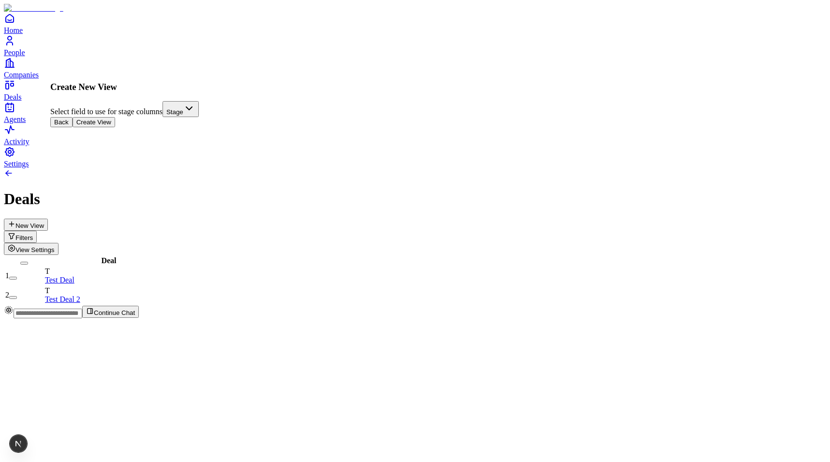
click at [115, 127] on button "Create View" at bounding box center [94, 122] width 43 height 10
click at [15, 232] on icon "Open natural language filter" at bounding box center [12, 236] width 8 height 8
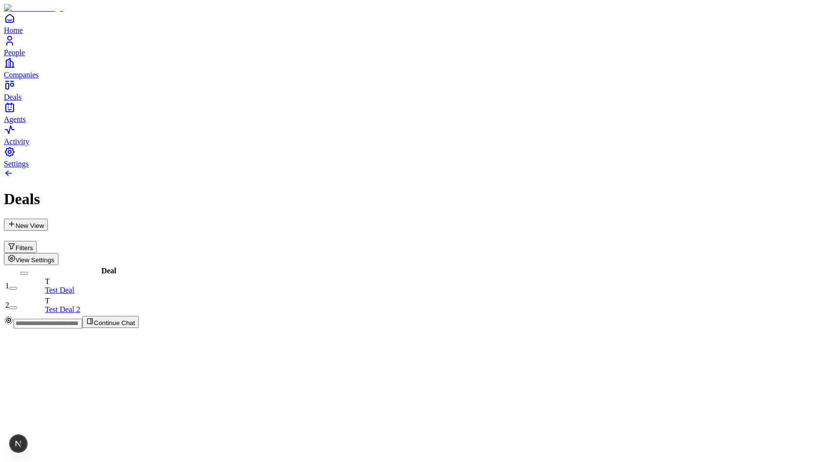
click at [37, 241] on button "Filters" at bounding box center [20, 247] width 33 height 12
click at [717, 168] on div at bounding box center [415, 174] width 823 height 12
click at [37, 241] on button "Filters" at bounding box center [20, 247] width 33 height 12
click at [718, 168] on div at bounding box center [415, 174] width 823 height 12
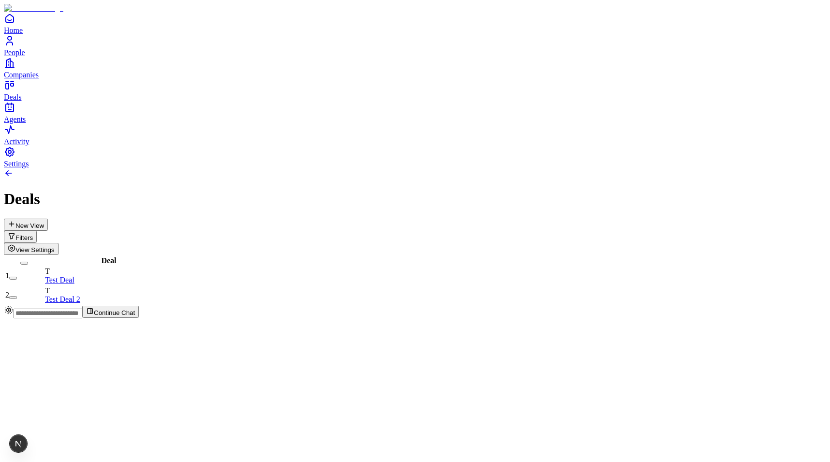
click at [37, 231] on button "Filters" at bounding box center [20, 237] width 33 height 12
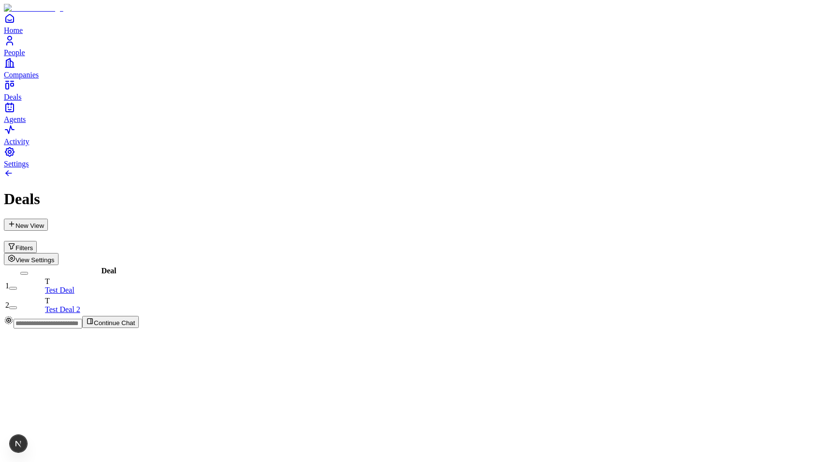
click at [614, 190] on h1 "Deals" at bounding box center [415, 199] width 823 height 18
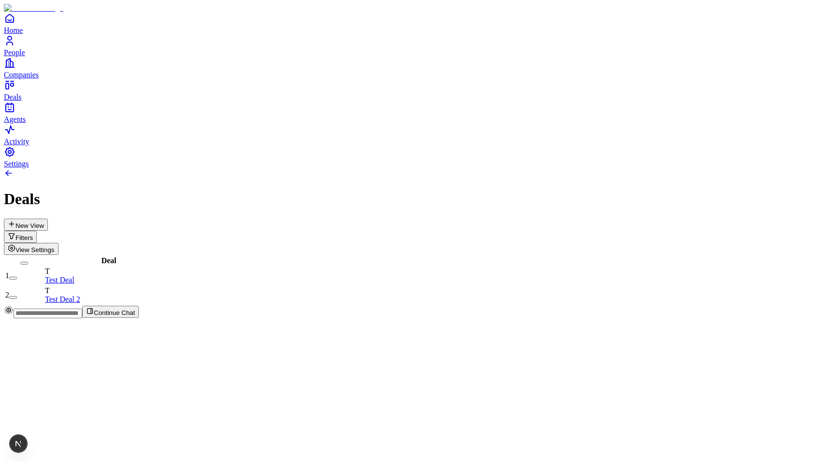
click at [37, 231] on button "Filters" at bounding box center [20, 237] width 33 height 12
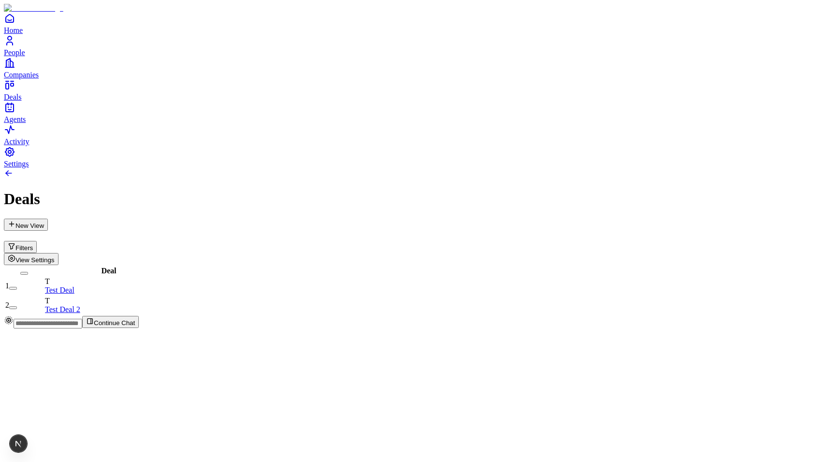
click at [37, 241] on button "Filters" at bounding box center [20, 247] width 33 height 12
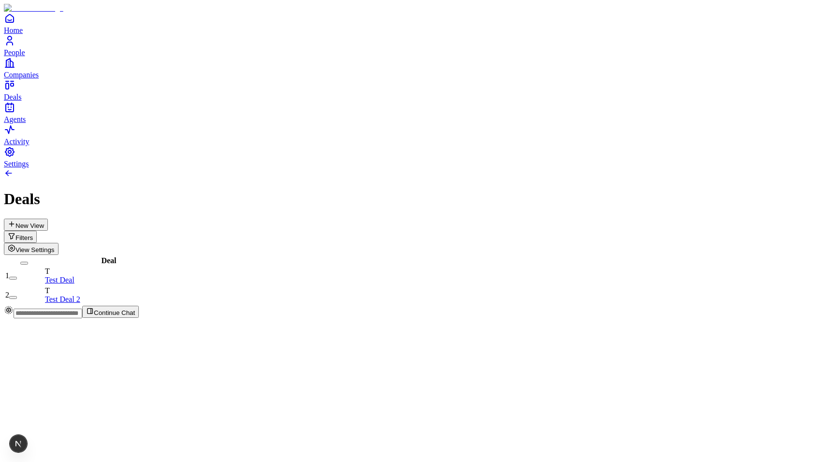
click at [37, 231] on button "Filters" at bounding box center [20, 237] width 33 height 12
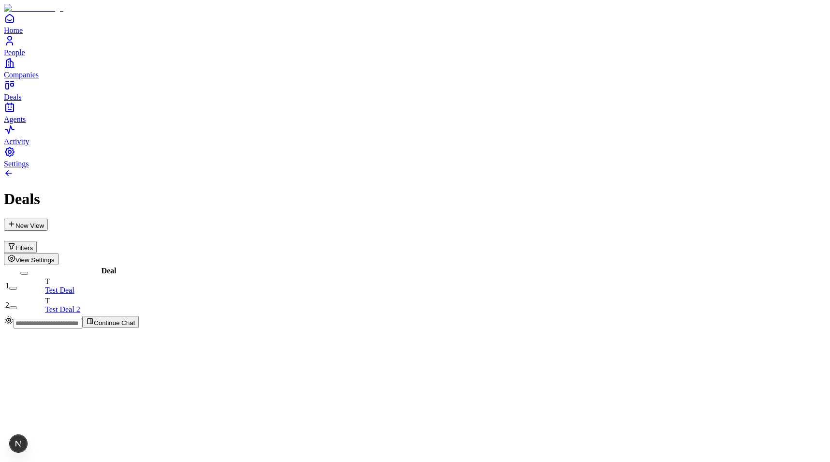
click at [715, 168] on div at bounding box center [415, 174] width 823 height 12
click at [37, 241] on button "Filters" at bounding box center [20, 247] width 33 height 12
click at [759, 190] on h1 "Deals" at bounding box center [415, 199] width 823 height 18
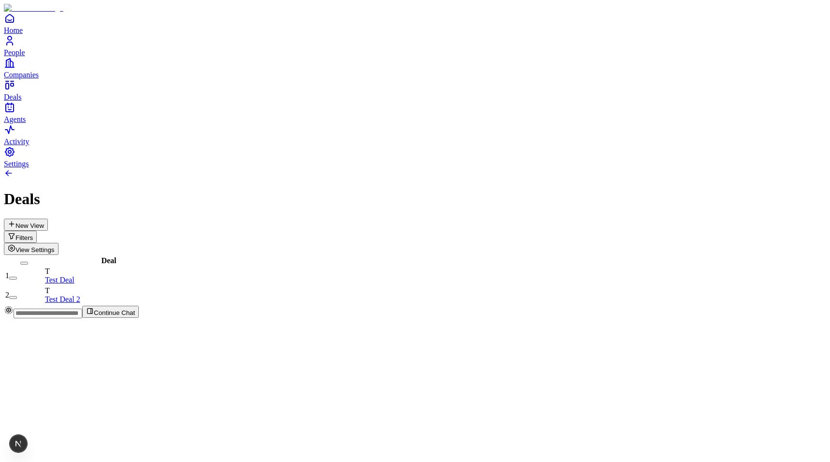
click at [37, 231] on button "Filters" at bounding box center [20, 237] width 33 height 12
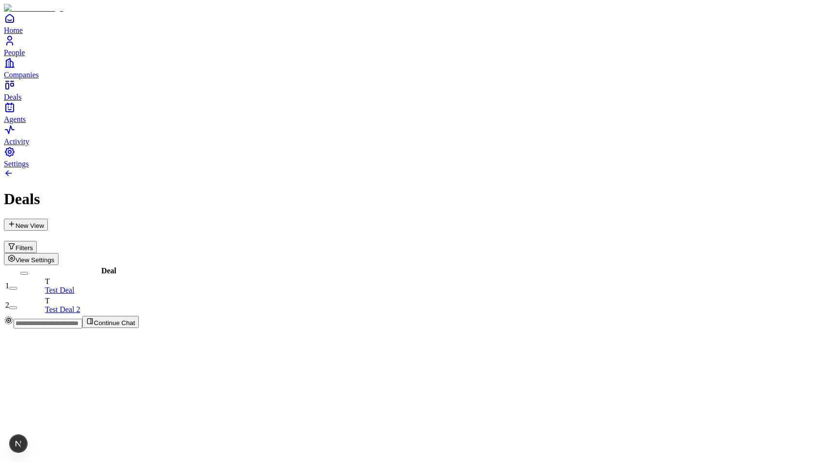
click at [711, 168] on div at bounding box center [415, 174] width 823 height 12
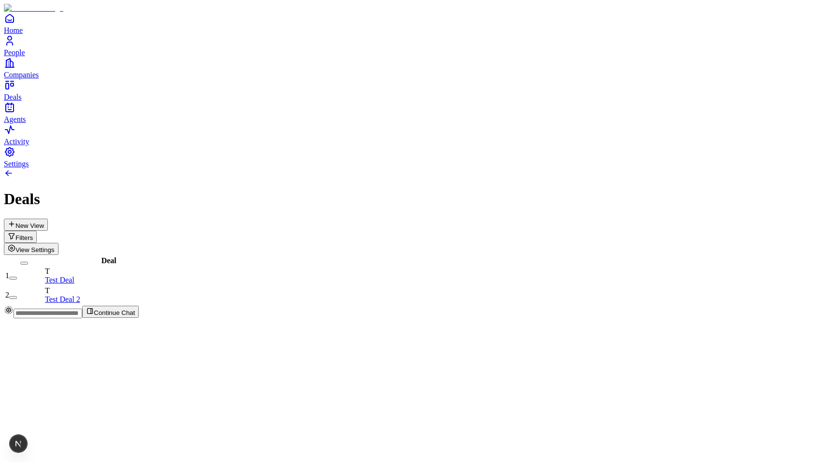
click at [37, 231] on button "Filters" at bounding box center [20, 237] width 33 height 12
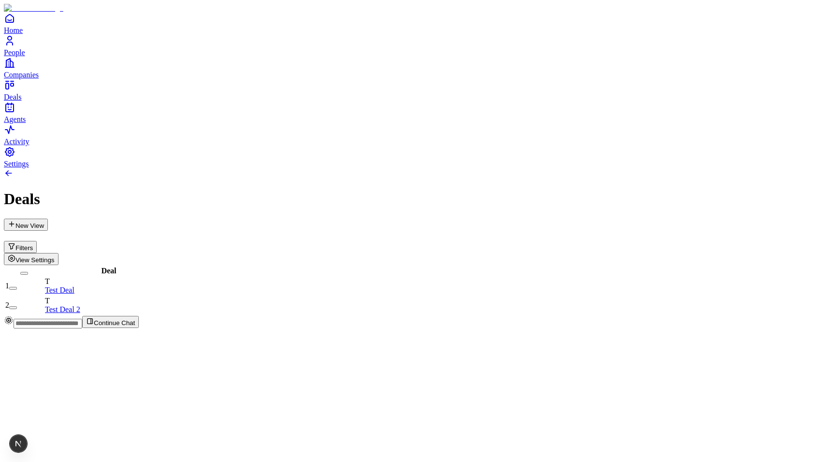
click at [722, 168] on div at bounding box center [415, 174] width 823 height 12
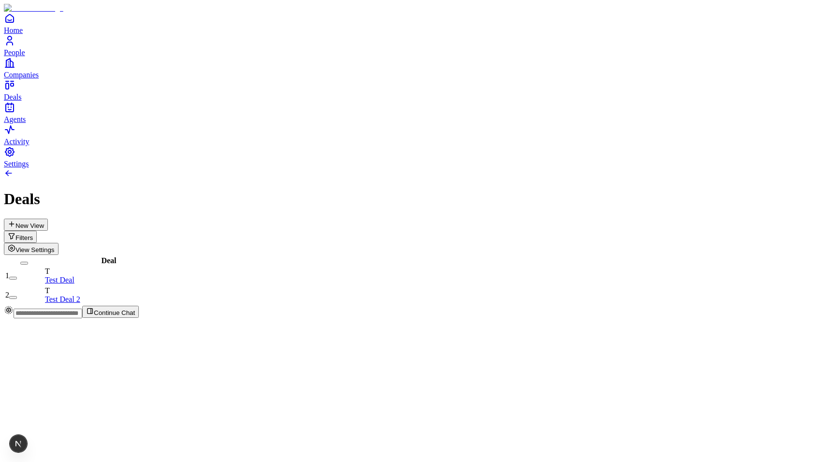
click at [15, 232] on icon "Open natural language filter" at bounding box center [12, 236] width 8 height 8
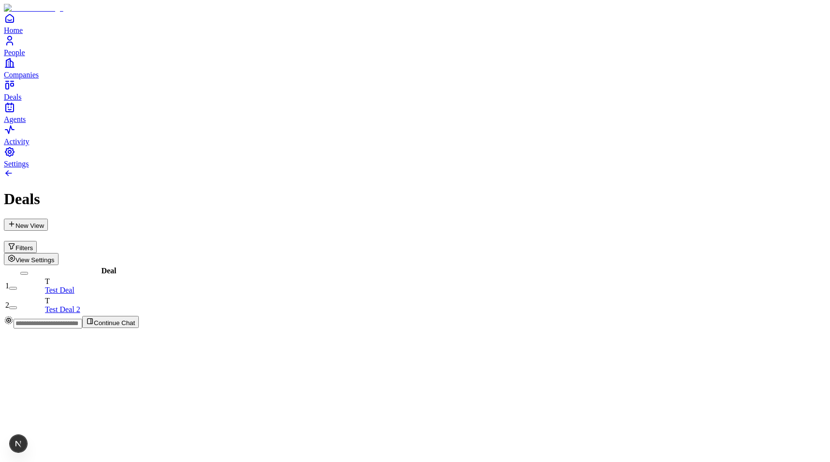
click at [725, 190] on h1 "Deals" at bounding box center [415, 199] width 823 height 18
click at [37, 241] on button "Filters" at bounding box center [20, 247] width 33 height 12
click at [14, 171] on link at bounding box center [9, 175] width 10 height 8
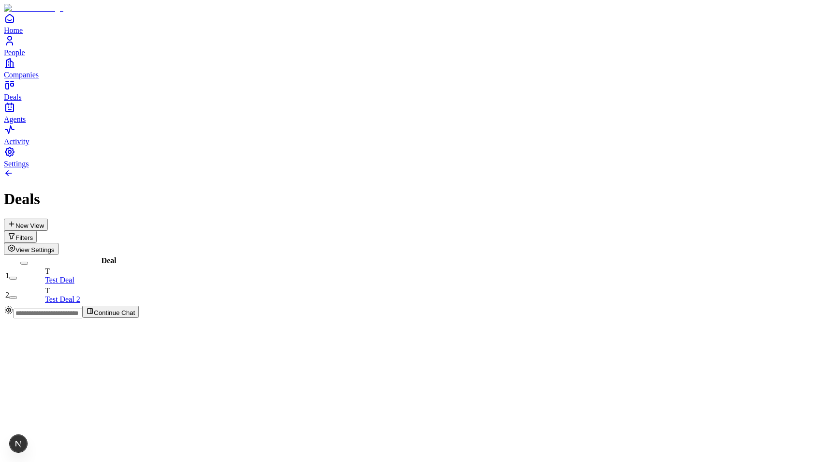
click at [48, 219] on button "New View" at bounding box center [26, 225] width 44 height 12
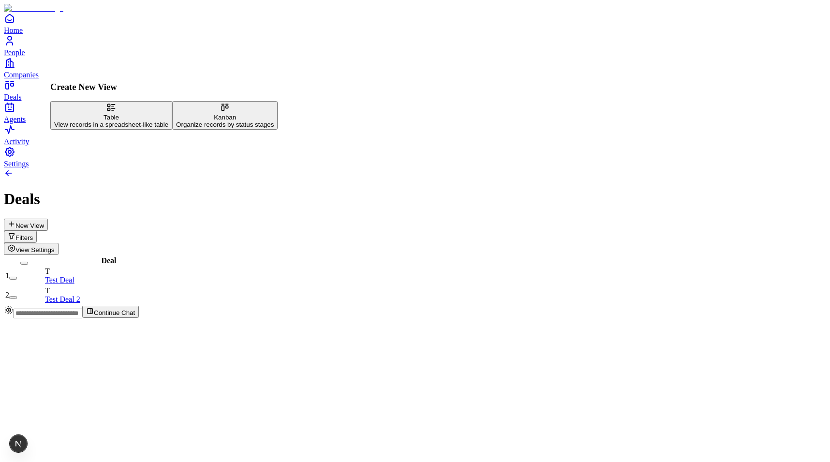
click at [127, 219] on div "New View Filters View Settings" at bounding box center [415, 237] width 823 height 36
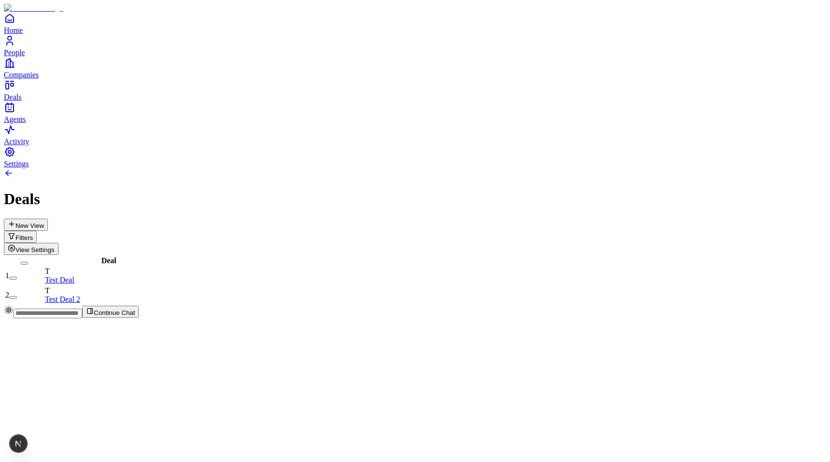
click at [48, 219] on button "New View" at bounding box center [26, 225] width 44 height 12
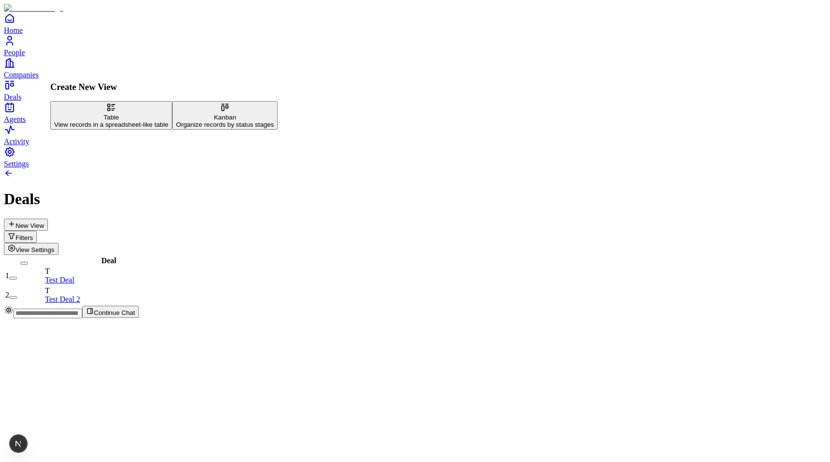
click at [172, 168] on div at bounding box center [415, 174] width 823 height 12
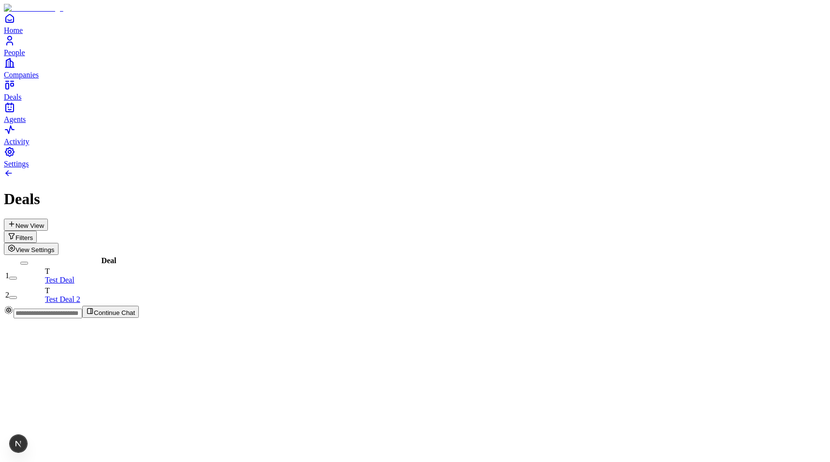
click at [48, 219] on button "New View" at bounding box center [26, 225] width 44 height 12
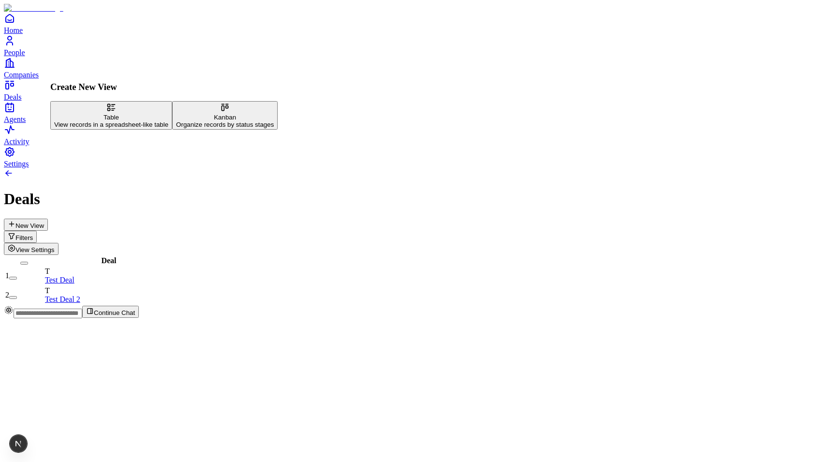
click at [246, 190] on h1 "Deals" at bounding box center [415, 199] width 823 height 18
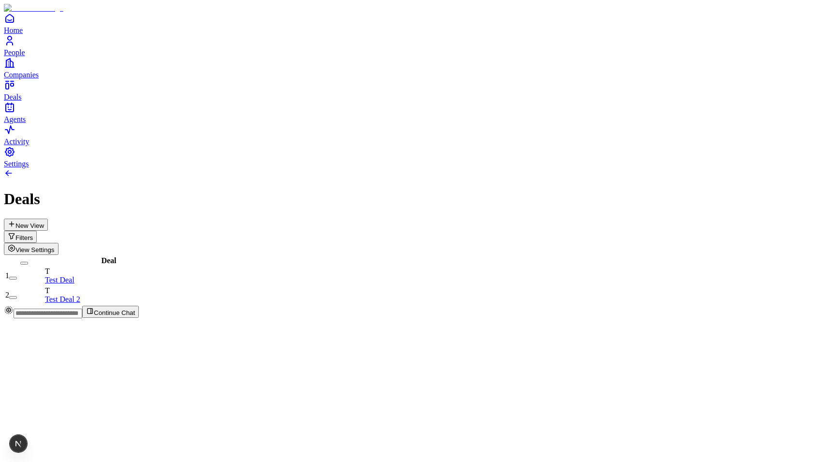
click at [37, 231] on button "Filters" at bounding box center [20, 237] width 33 height 12
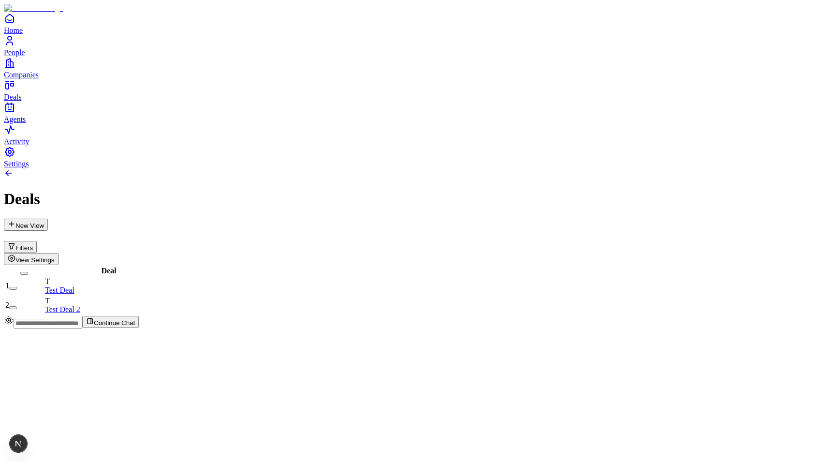
click at [786, 168] on div at bounding box center [415, 174] width 823 height 12
click at [55, 257] on span "View Settings" at bounding box center [34, 260] width 39 height 7
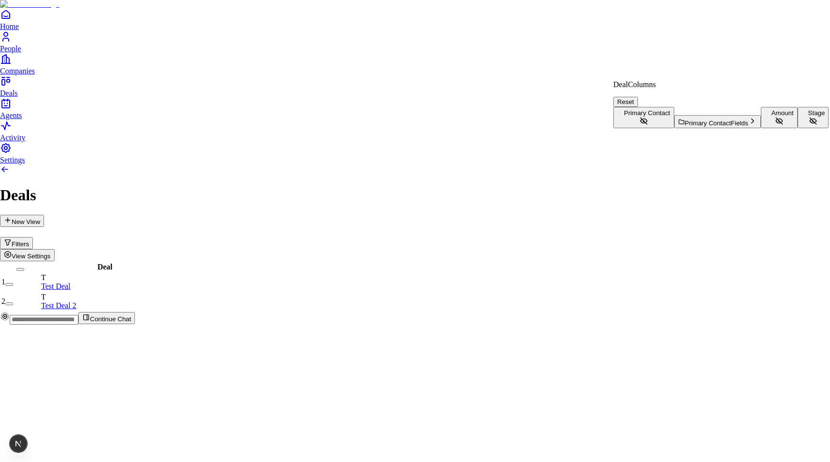
click at [754, 40] on html "Home People Companies Deals Agents Activity Settings Deals New View Filters Vie…" at bounding box center [415, 166] width 830 height 332
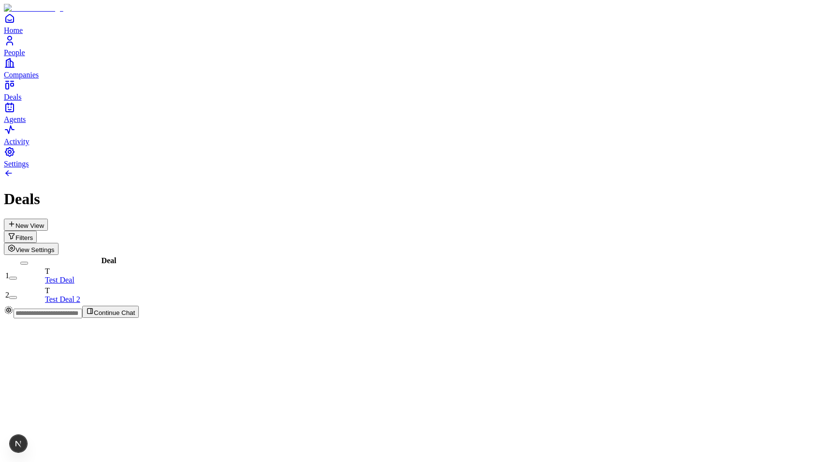
click at [48, 219] on button "New View" at bounding box center [26, 225] width 44 height 12
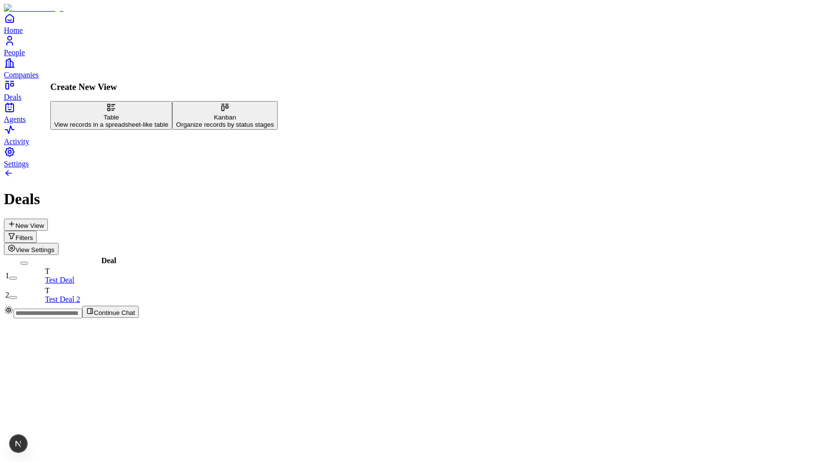
click at [176, 128] on div "Organize records by status stages" at bounding box center [225, 124] width 98 height 7
click at [120, 132] on html "Home People Companies Deals Agents Activity Settings Deals New View Filters Vie…" at bounding box center [415, 163] width 830 height 326
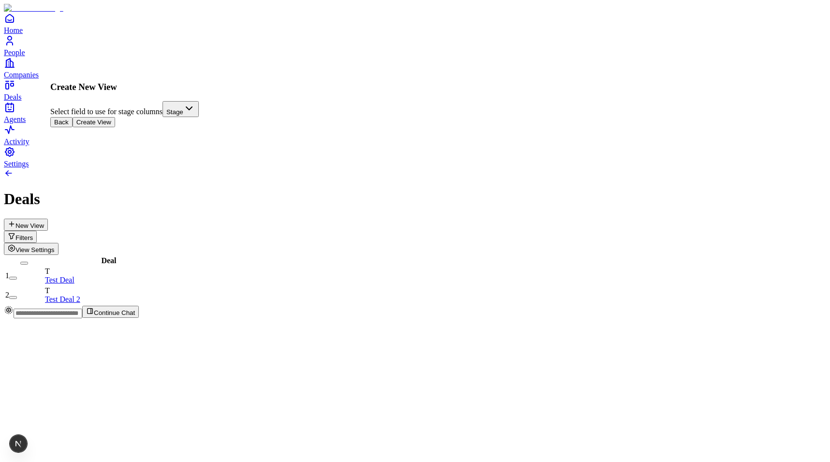
click at [115, 127] on button "Create View" at bounding box center [94, 122] width 43 height 10
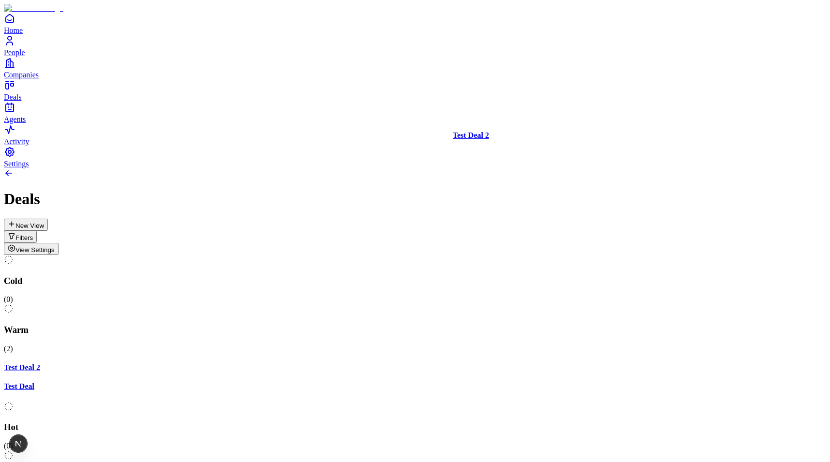
drag, startPoint x: 295, startPoint y: 149, endPoint x: 468, endPoint y: 149, distance: 173.3
click at [468, 255] on div "Cold ( 0 ) Warm ( 2 ) Test Deal 2 Test Deal Hot ( 0 ) Meeting ( 0 ) Closed ( 0 …" at bounding box center [415, 402] width 823 height 294
click at [48, 219] on button "New View" at bounding box center [26, 225] width 44 height 12
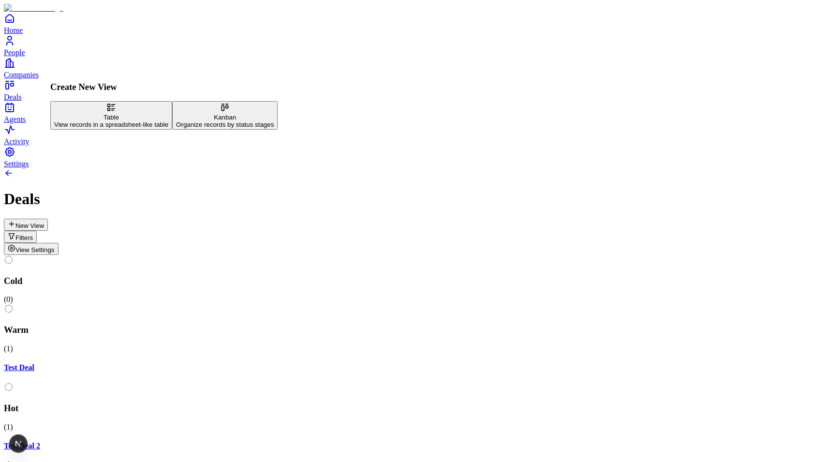
click at [238, 190] on h1 "Deals" at bounding box center [415, 199] width 823 height 18
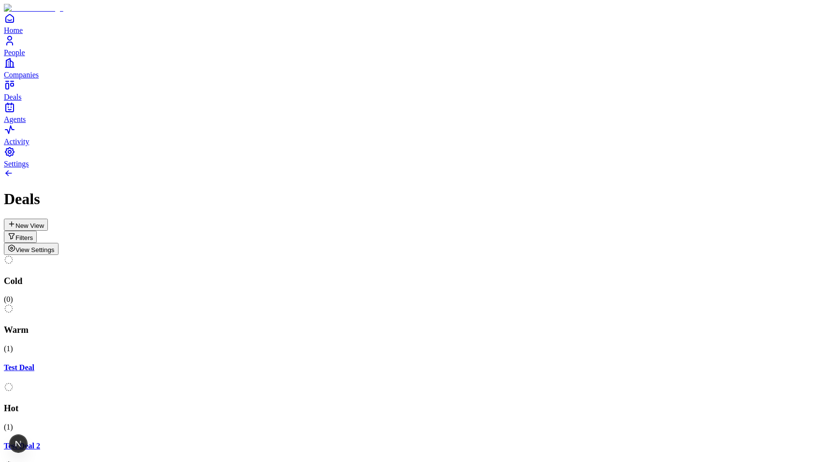
click at [48, 219] on button "New View" at bounding box center [26, 225] width 44 height 12
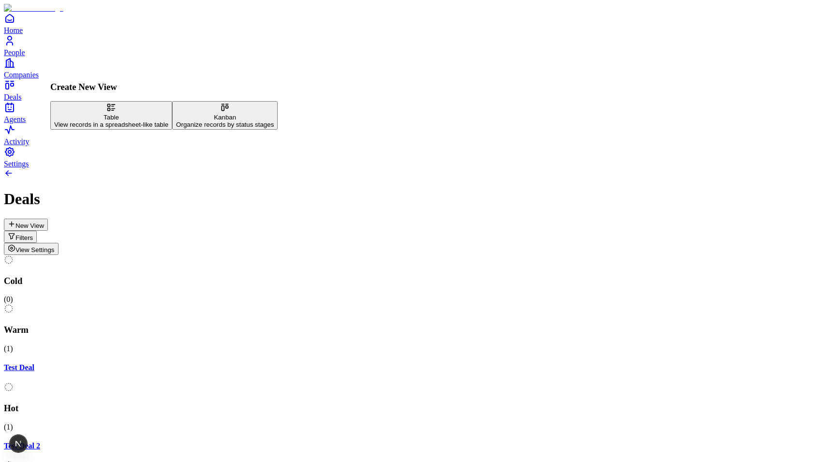
click at [91, 121] on div "View records in a spreadsheet-like table" at bounding box center [111, 124] width 114 height 7
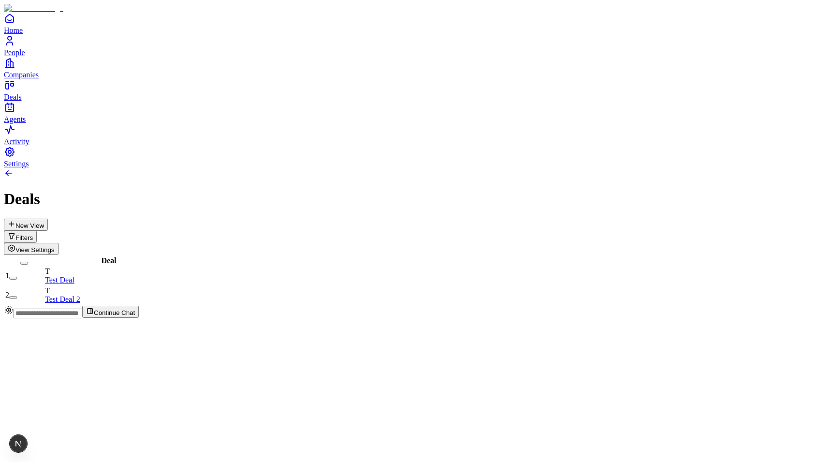
click at [48, 219] on button "New View" at bounding box center [26, 225] width 44 height 12
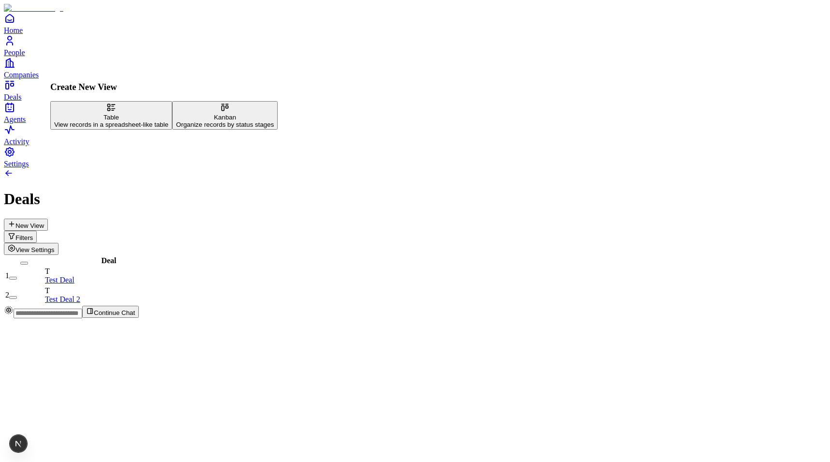
click at [176, 128] on div "Organize records by status stages" at bounding box center [225, 124] width 98 height 7
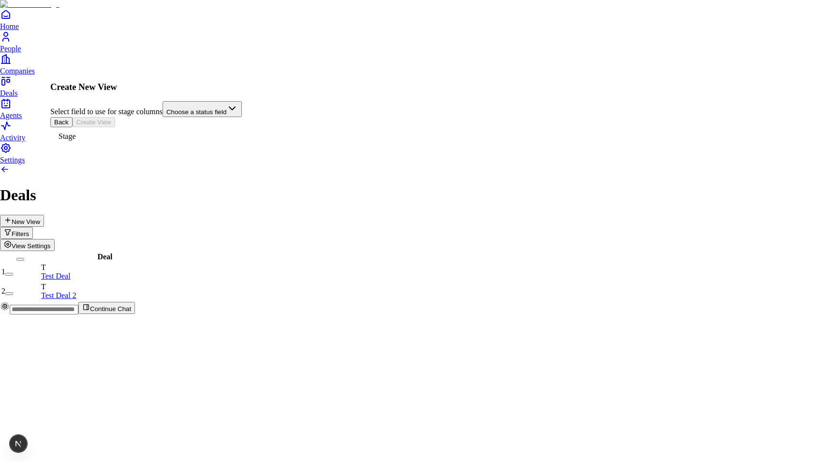
click at [142, 124] on html "Home People Companies Deals Agents Activity Settings Deals New View Filters Vie…" at bounding box center [415, 161] width 830 height 322
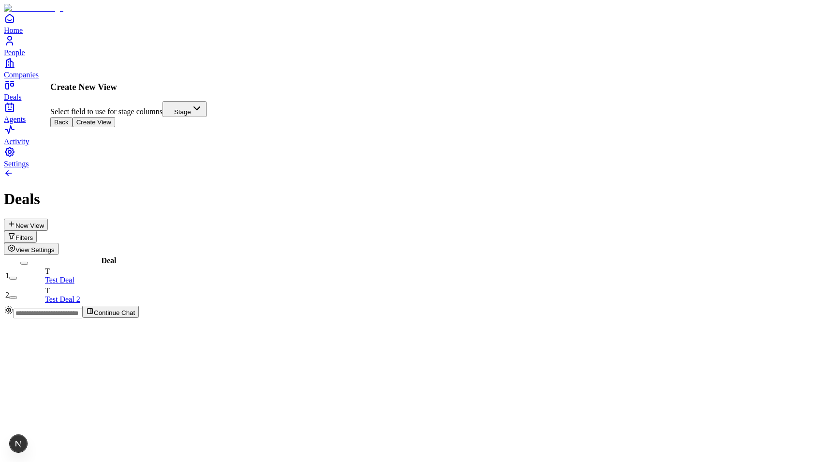
click at [91, 128] on html "Home People Companies Deals Agents Activity Settings Deals New View Filters Vie…" at bounding box center [415, 163] width 830 height 326
click at [95, 124] on html "Home People Companies Deals Agents Activity Settings Deals New View Filters Vie…" at bounding box center [415, 163] width 830 height 326
click at [48, 219] on button "New View" at bounding box center [26, 225] width 44 height 12
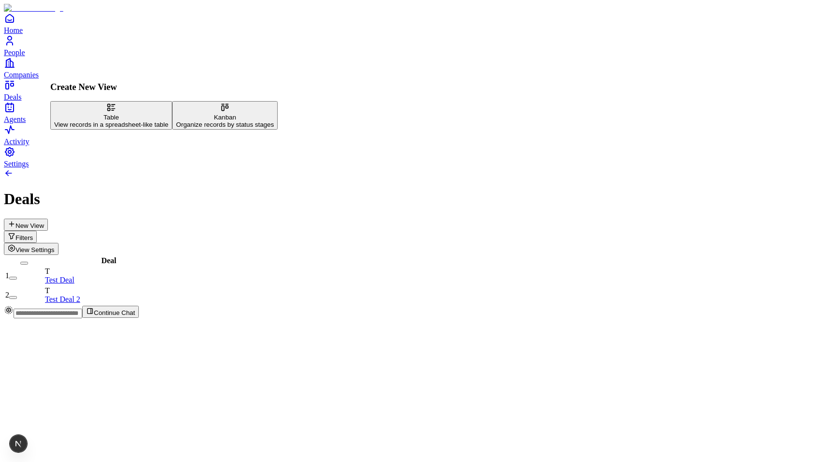
click at [398, 255] on div "Deal 1 T Test Deal 2 T Test Deal 2" at bounding box center [415, 280] width 823 height 50
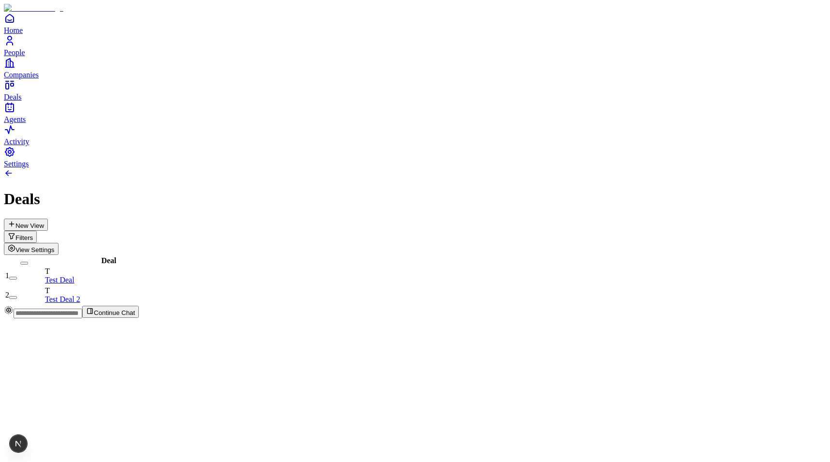
click at [48, 219] on button "New View" at bounding box center [26, 225] width 44 height 12
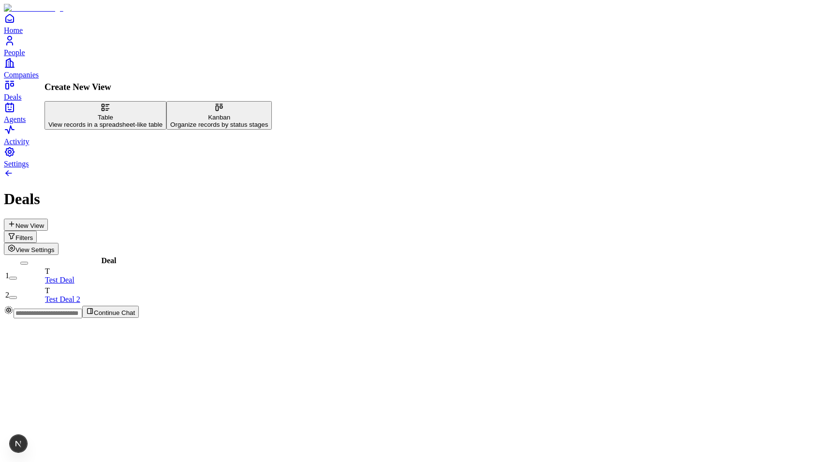
click at [170, 121] on div "Kanban" at bounding box center [219, 117] width 98 height 7
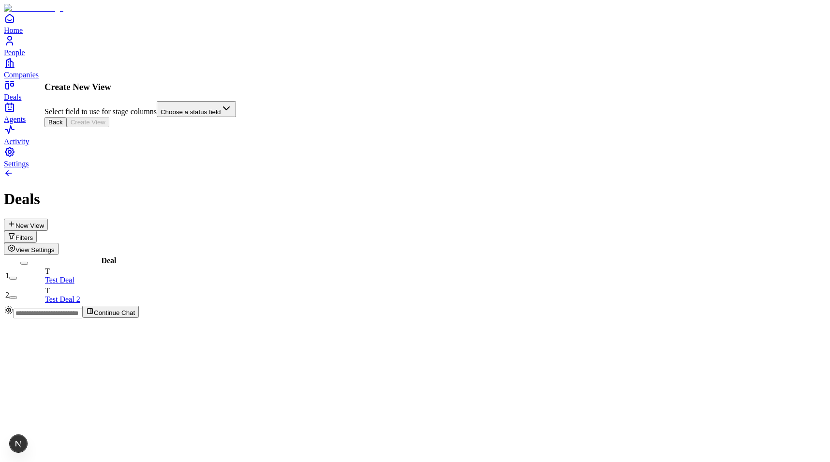
click at [109, 118] on html "Home People Companies Deals Agents Activity Settings Deals New View Filters Vie…" at bounding box center [415, 163] width 830 height 326
click at [109, 127] on button "Create View" at bounding box center [88, 122] width 43 height 10
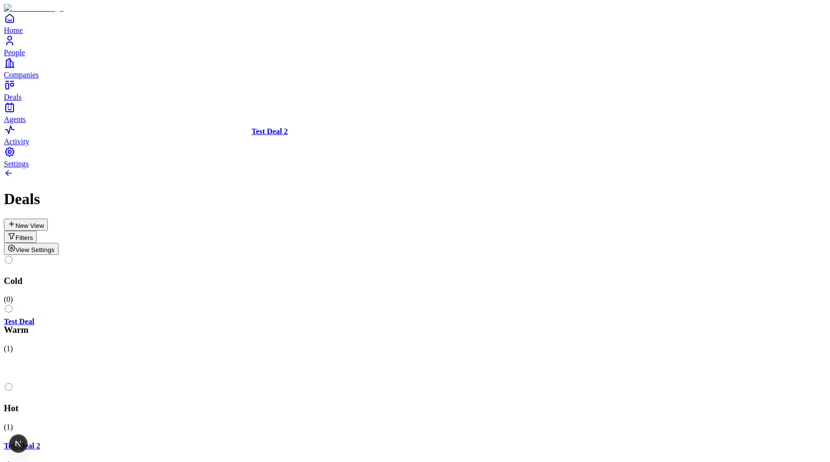
drag, startPoint x: 564, startPoint y: 144, endPoint x: 367, endPoint y: 213, distance: 209.2
click at [367, 255] on div "Cold ( 0 ) Warm ( 1 ) Test Deal Hot ( 1 ) Test Deal 2 Meeting ( 0 ) Closed ( 0 …" at bounding box center [415, 407] width 823 height 304
click at [55, 246] on span "View Settings" at bounding box center [34, 249] width 39 height 7
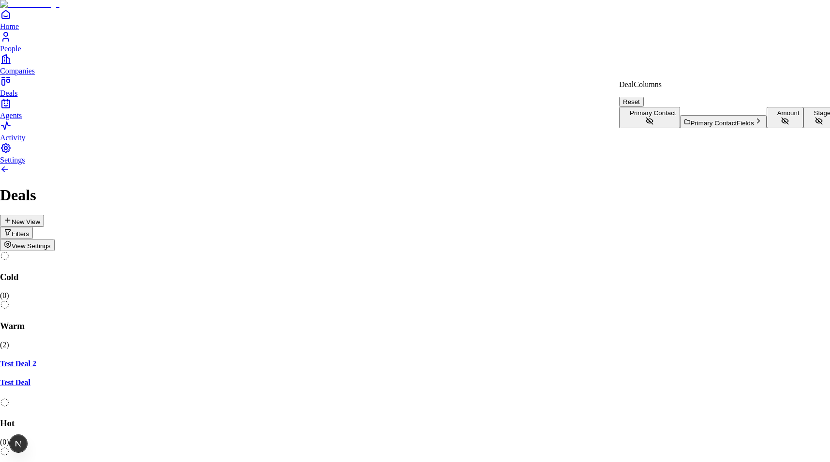
click at [767, 128] on button "Amount" at bounding box center [785, 117] width 37 height 21
click at [620, 47] on html "Home People Companies Deals Agents Activity Settings Deals New View Filters Vie…" at bounding box center [415, 296] width 830 height 593
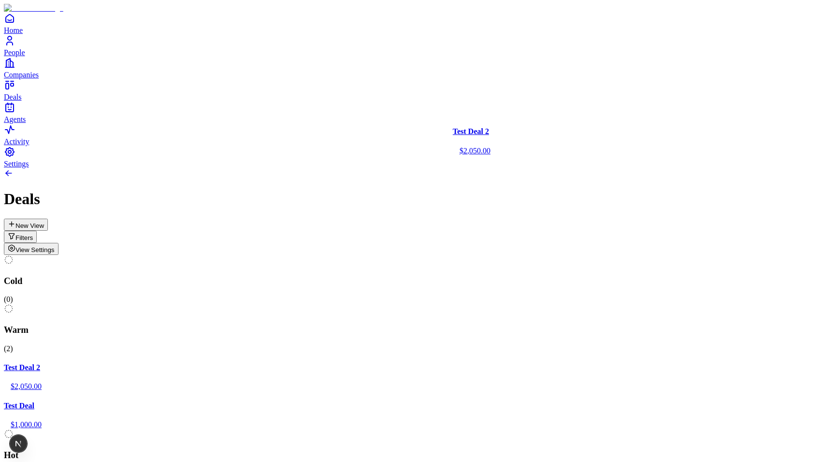
drag, startPoint x: 317, startPoint y: 150, endPoint x: 486, endPoint y: 154, distance: 169.4
click at [486, 255] on div "Cold ( 0 ) Warm ( 2 ) Test Deal 2 $2,050.00 Test Deal $1,000.00 Hot ( 0 ) Meeti…" at bounding box center [415, 415] width 823 height 321
drag, startPoint x: 554, startPoint y: 144, endPoint x: 697, endPoint y: 147, distance: 143.3
click at [697, 255] on div "Cold ( 0 ) Warm ( 1 ) Test Deal $1,000.00 Hot ( 1 ) Test Deal 2 $2,050.00 Meeti…" at bounding box center [415, 415] width 823 height 321
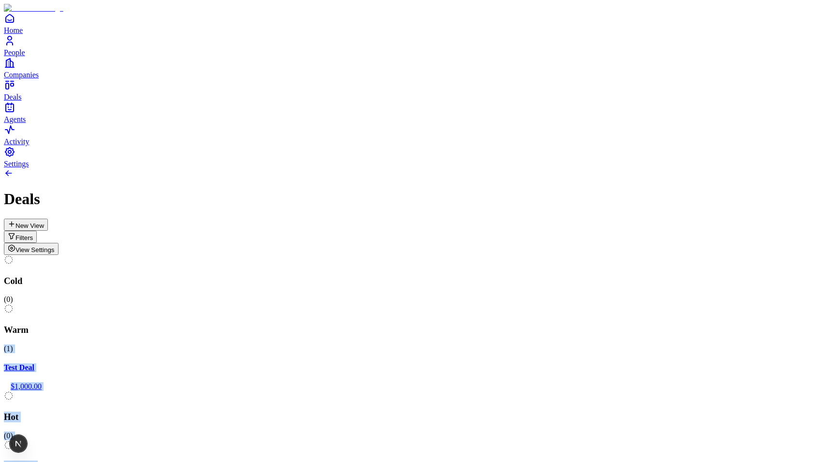
drag, startPoint x: 670, startPoint y: 89, endPoint x: 214, endPoint y: 86, distance: 455.9
click at [214, 255] on div "Cold ( 0 ) Warm ( 1 ) Test Deal $1,000.00 Hot ( 0 ) Meeting ( 1 ) Test Deal 2 $…" at bounding box center [415, 415] width 823 height 321
drag, startPoint x: 704, startPoint y: 135, endPoint x: 118, endPoint y: 185, distance: 588.8
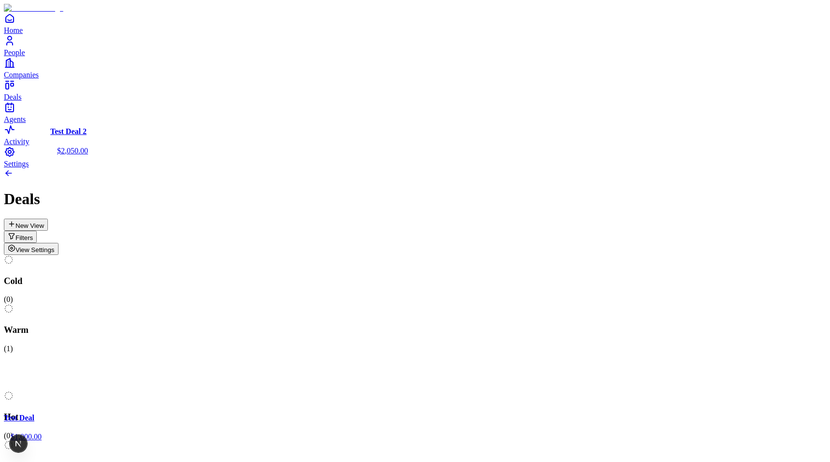
click at [118, 255] on div "Cold ( 0 ) Warm ( 1 ) Test Deal $1,000.00 Hot ( 0 ) Meeting ( 1 ) Test Deal 2 $…" at bounding box center [415, 415] width 823 height 321
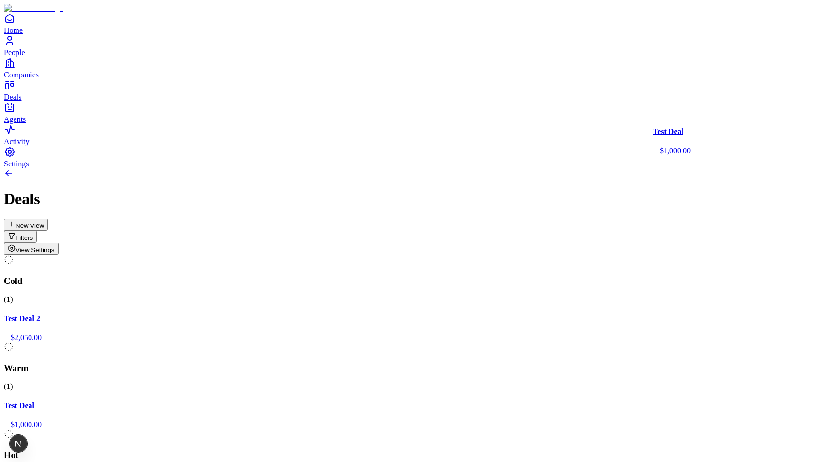
drag, startPoint x: 315, startPoint y: 141, endPoint x: 681, endPoint y: 171, distance: 368.1
click at [681, 255] on div "Cold ( 1 ) Test Deal 2 $2,050.00 Warm ( 1 ) Test Deal $1,000.00 Hot ( 0 ) Meeti…" at bounding box center [415, 415] width 823 height 321
click at [59, 243] on button "View Settings" at bounding box center [31, 249] width 55 height 12
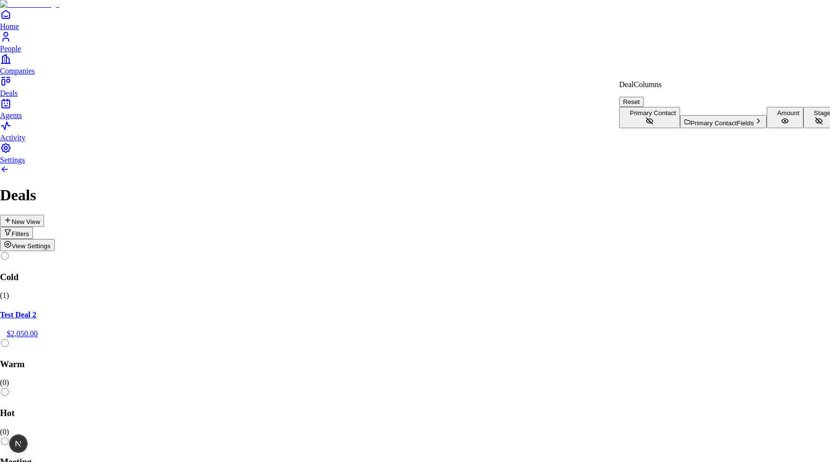
click at [691, 127] on span "Primary Contact Fields" at bounding box center [722, 123] width 63 height 7
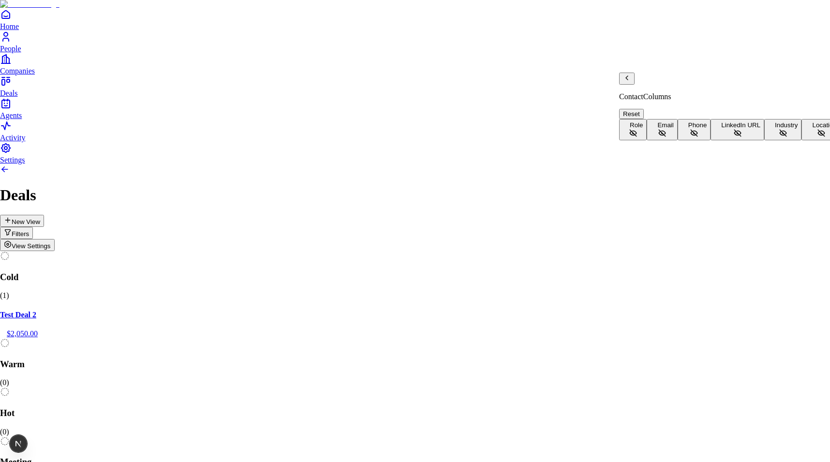
click at [631, 82] on icon "Back" at bounding box center [627, 78] width 8 height 8
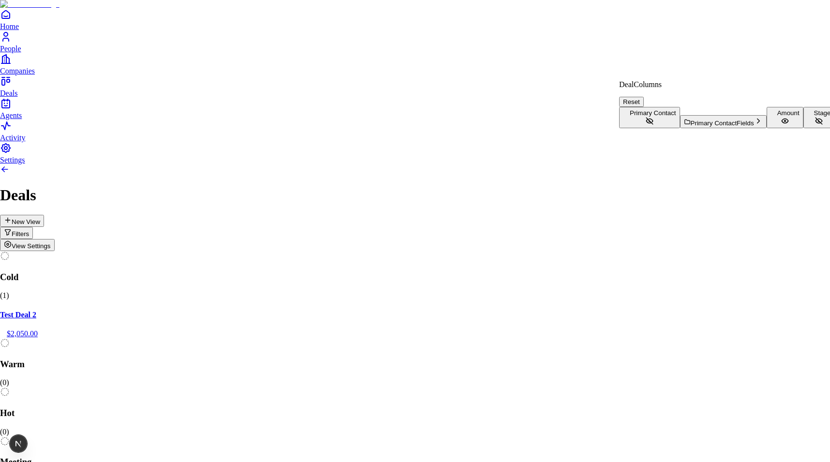
click at [791, 65] on html "Home People Companies Deals Agents Activity Settings Deals New View Filters Vie…" at bounding box center [415, 296] width 830 height 593
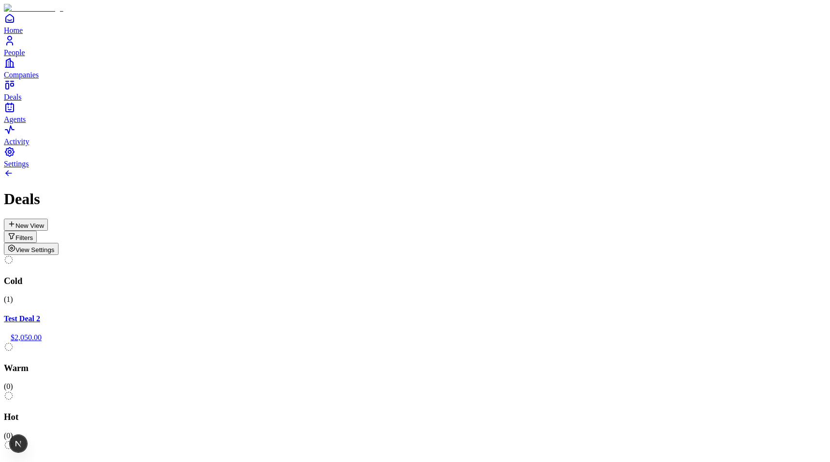
click at [55, 246] on span "View Settings" at bounding box center [34, 249] width 39 height 7
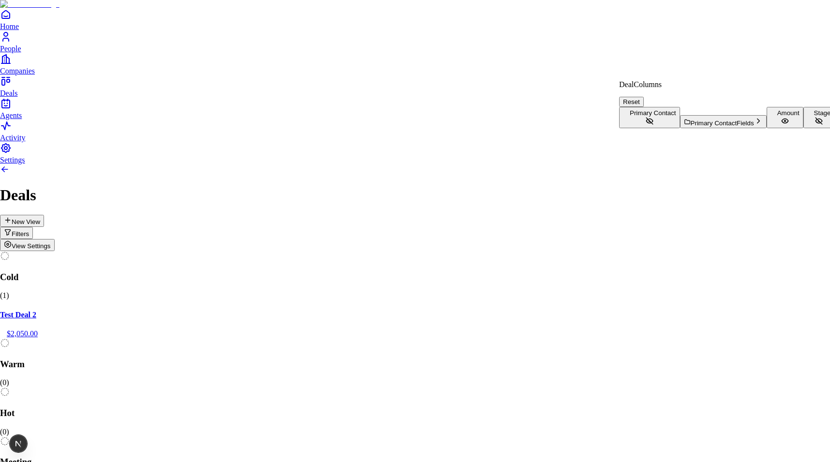
click at [199, 52] on html "Home People Companies Deals Agents Activity Settings Deals New View Filters Vie…" at bounding box center [415, 296] width 830 height 593
